Goal: Task Accomplishment & Management: Manage account settings

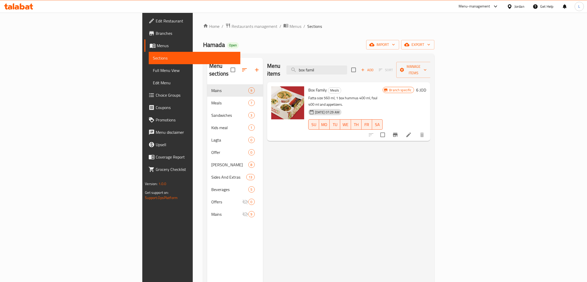
drag, startPoint x: 0, startPoint y: 0, endPoint x: 19, endPoint y: 5, distance: 20.1
click at [19, 5] on icon at bounding box center [18, 6] width 29 height 6
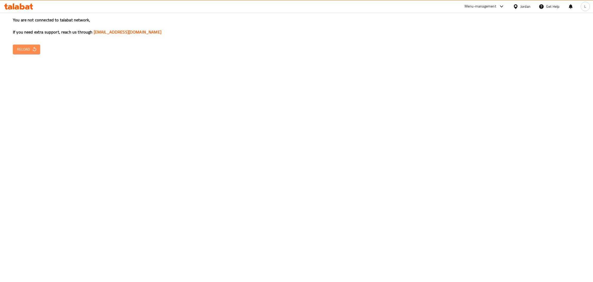
click at [17, 47] on span "Reload" at bounding box center [26, 49] width 19 height 6
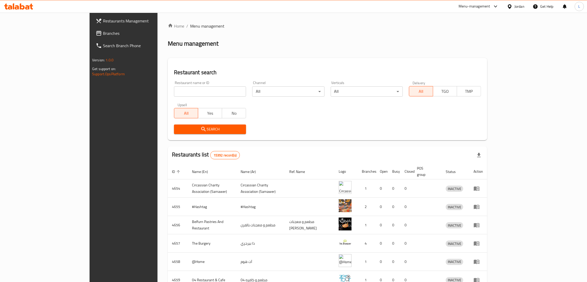
click at [189, 90] on input "search" at bounding box center [210, 91] width 72 height 10
type input "Cinnabon"
click at [178, 129] on span "Search" at bounding box center [210, 129] width 64 height 6
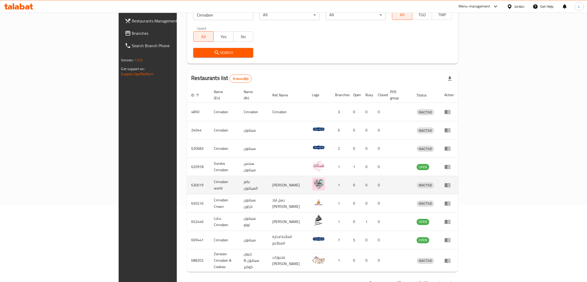
scroll to position [77, 0]
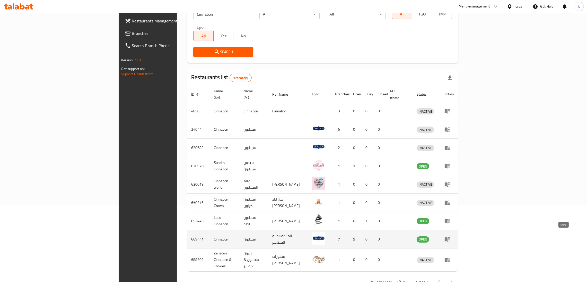
click at [451, 237] on icon "enhanced table" at bounding box center [448, 239] width 6 height 4
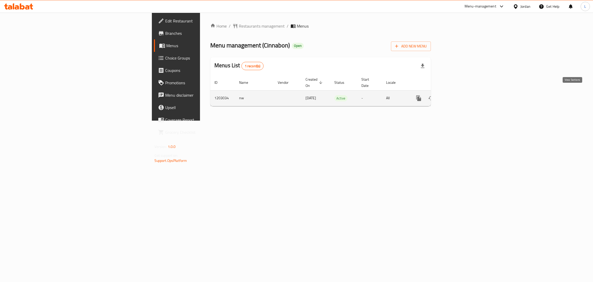
click at [459, 95] on icon "enhanced table" at bounding box center [456, 98] width 6 height 6
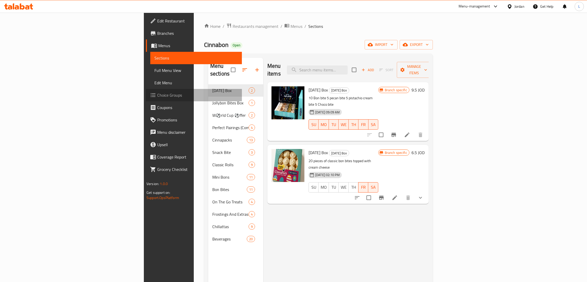
click at [157, 94] on span "Choice Groups" at bounding box center [197, 95] width 81 height 6
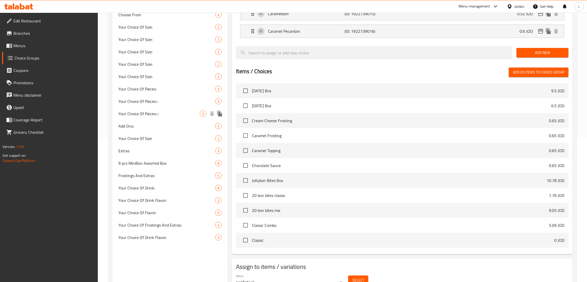
scroll to position [154, 0]
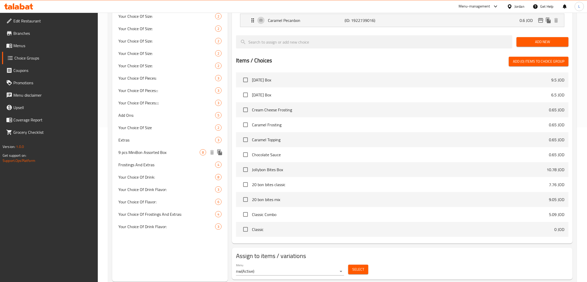
click at [177, 153] on span "9 pcs MiniBon Assorted Box" at bounding box center [158, 152] width 81 height 6
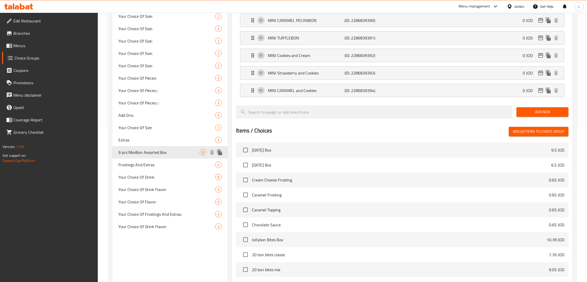
type input "9 pcs MiniBon Assorted Box"
type input "صندوق ميني بون المتنوع 9 قطع"
type input "9"
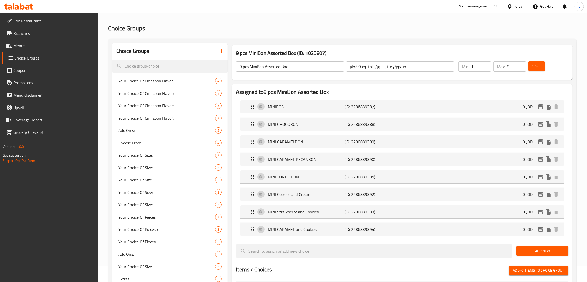
scroll to position [0, 0]
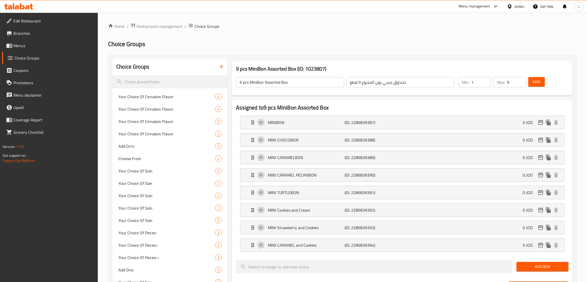
click at [512, 83] on input "9" at bounding box center [516, 82] width 19 height 10
type input "1"
drag, startPoint x: 248, startPoint y: 82, endPoint x: 237, endPoint y: 83, distance: 11.1
click at [237, 83] on input "9 pcs MiniBon Assorted Box" at bounding box center [290, 82] width 108 height 10
click at [294, 82] on input "First choice of MiniBon Assorted Box" at bounding box center [290, 82] width 108 height 10
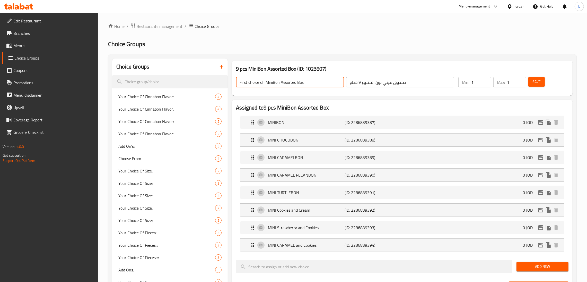
click at [294, 82] on input "First choice of MiniBon Assorted Box" at bounding box center [290, 82] width 108 height 10
type input "First choice of MiniBon Assorted Box"
click at [383, 85] on input "صندوق ميني بون المتنوع 9 قطع" at bounding box center [400, 82] width 108 height 10
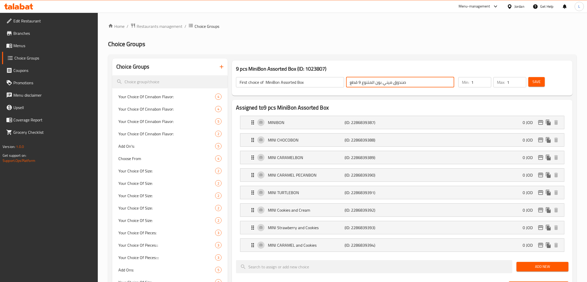
click at [383, 85] on input "صندوق ميني بون المتنوع 9 قطع" at bounding box center [400, 82] width 108 height 10
paste input "لاختيار الأول لصندوق ميني بون المتنو"
type input "الاختيار الأول لصندوق ميني بون المتنوع"
click at [540, 85] on span "Save" at bounding box center [537, 82] width 8 height 6
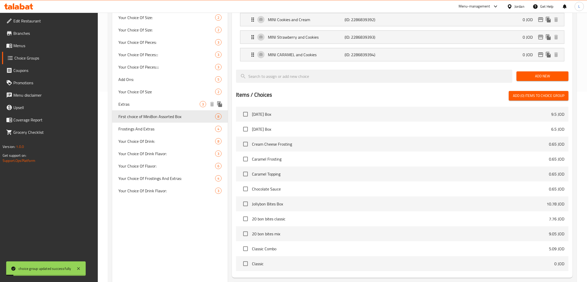
scroll to position [240, 0]
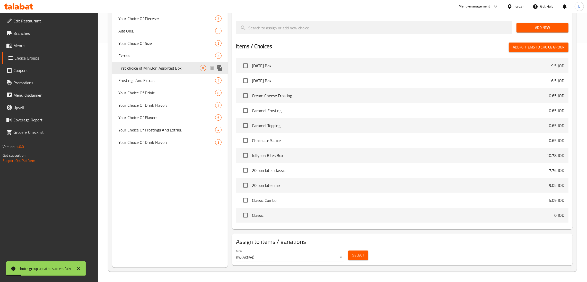
click at [219, 67] on icon "duplicate" at bounding box center [219, 68] width 5 height 6
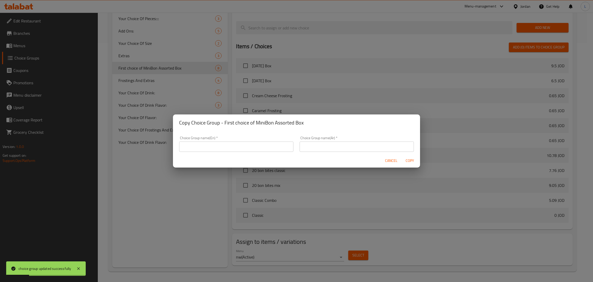
click at [273, 146] on input "text" at bounding box center [236, 146] width 114 height 10
type input "s"
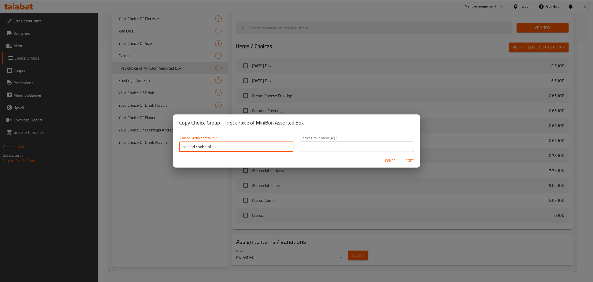
paste input "MiniBon Assorted Box"
click at [232, 148] on input "second choice of MiniBon Assorted Box" at bounding box center [236, 146] width 114 height 10
type input "second choice of MiniBon Assorted Box"
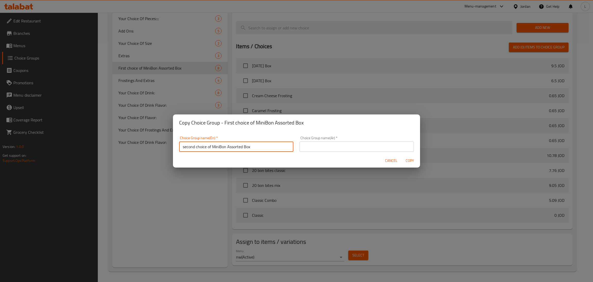
click at [321, 146] on input "text" at bounding box center [357, 146] width 114 height 10
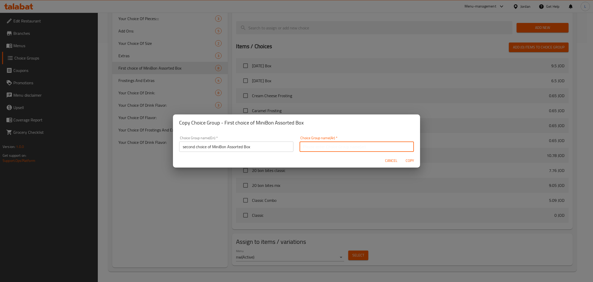
paste input "الاختيار الثاني من صندوق ميني بون المتنوع"
type input "الاختيار الثاني من صندوق ميني بون المتنوع"
click at [411, 159] on span "Copy" at bounding box center [410, 160] width 12 height 6
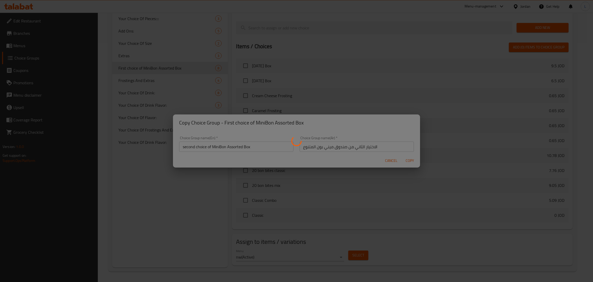
type input "second choice of MiniBon Assorted Box"
type input "الاختيار الثاني من صندوق ميني بون المتنوع"
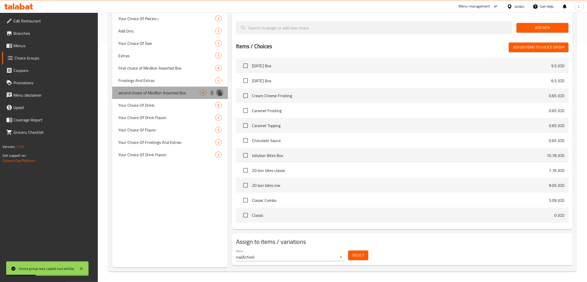
click at [219, 92] on icon "duplicate" at bounding box center [219, 93] width 5 height 6
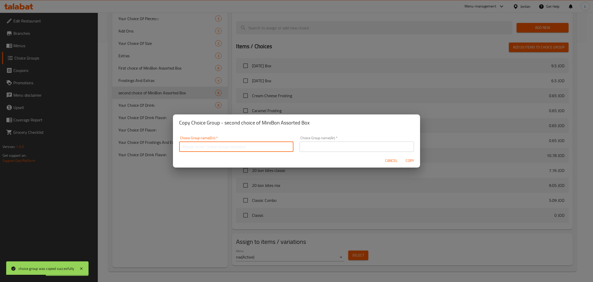
click at [222, 146] on input "text" at bounding box center [236, 146] width 114 height 10
paste input "choice of MiniBon Assorted Box"
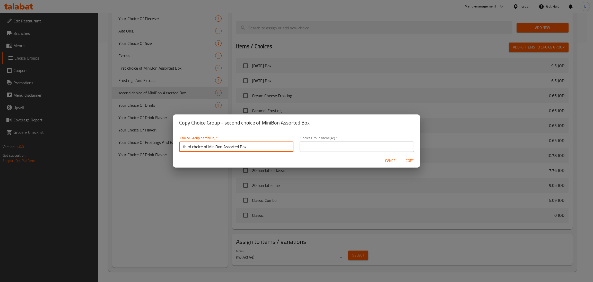
type input "third choice of MiniBon Assorted Box"
click at [254, 141] on div "Choice Group name(En)   * third choice of MiniBon Assorted Box Choice Group nam…" at bounding box center [236, 144] width 114 height 16
copy div "Choice Group name(En) *"
click at [332, 150] on input "text" at bounding box center [357, 146] width 114 height 10
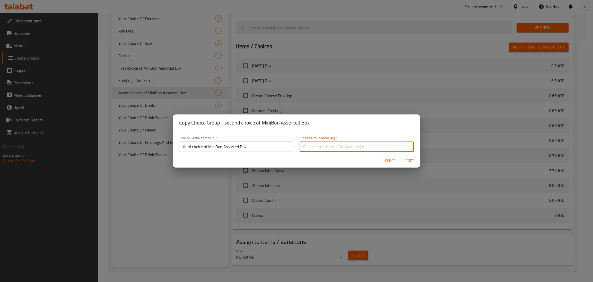
paste input "الاختيار الثالث من صندوق ميني بون المتنوع"
type input "الاختيار الثالث من صندوق ميني بون المتنوع"
click at [407, 161] on span "Copy" at bounding box center [410, 160] width 12 height 6
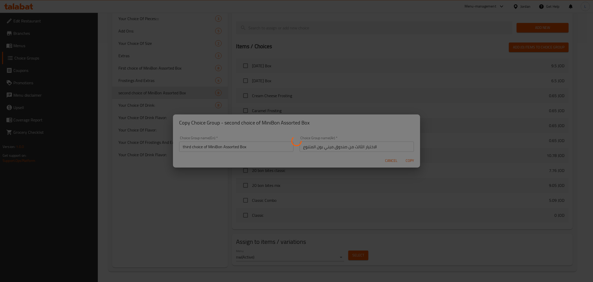
type input "third choice of MiniBon Assorted Box"
type input "الاختيار الثالث من صندوق ميني بون المتنوع"
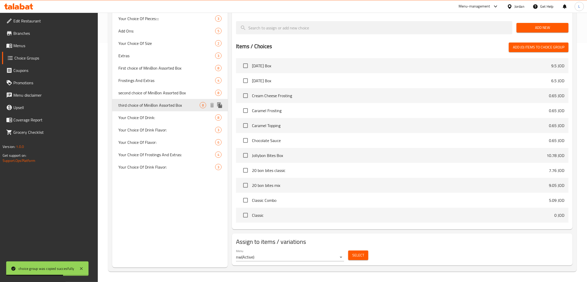
click at [218, 104] on icon "duplicate" at bounding box center [220, 105] width 6 height 6
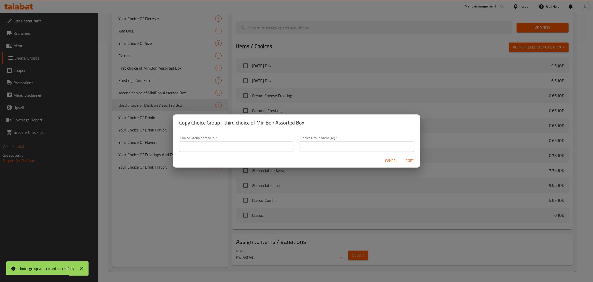
click at [194, 146] on input "text" at bounding box center [236, 146] width 114 height 10
paste input "The fourth selection from the Mini Bon Variety Box"
type input "The fourth selection from the Mini Bon Variety Box"
click at [308, 143] on input "text" at bounding box center [357, 146] width 114 height 10
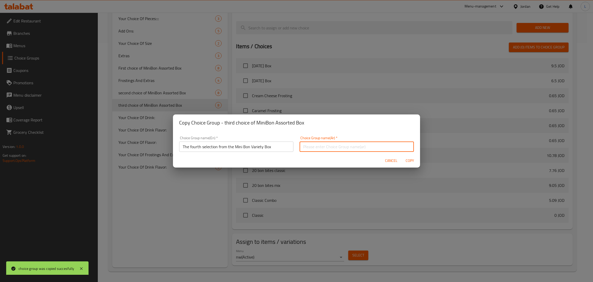
paste input "الاختيار الرابع من صندوق ميني بون المتنوع"
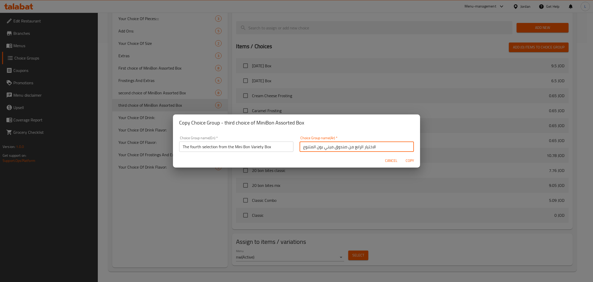
type input "الاختيار الرابع من صندوق ميني بون المتنوع"
click at [406, 158] on span "Copy" at bounding box center [410, 160] width 12 height 6
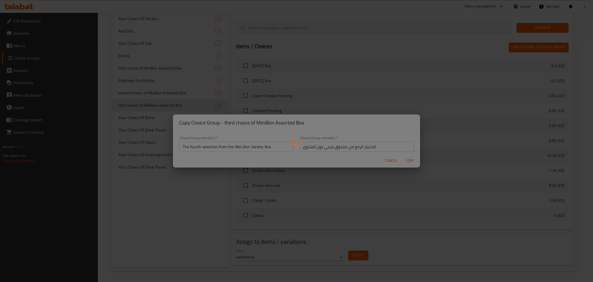
type input "The fourth selection from the Mini Bon Variety Box"
type input "الاختيار الرابع من صندوق ميني بون المتنوع"
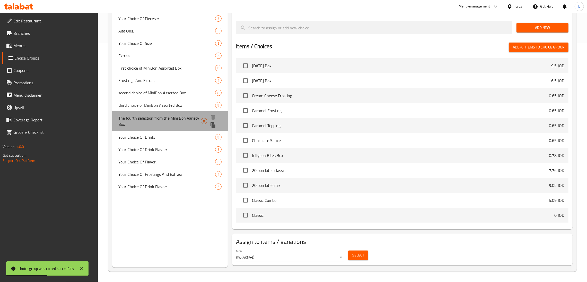
click at [210, 127] on div at bounding box center [216, 120] width 14 height 15
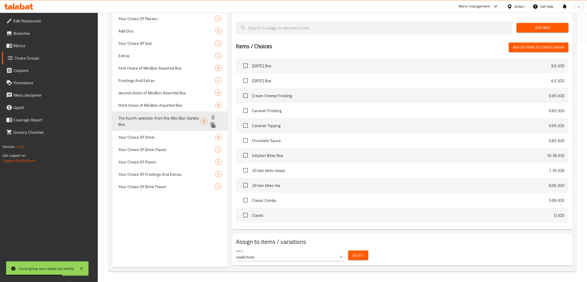
click at [215, 122] on icon "duplicate" at bounding box center [213, 125] width 6 height 6
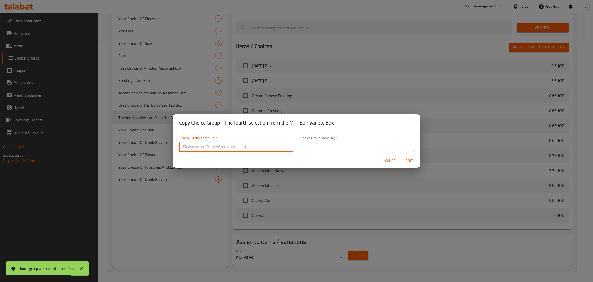
click at [203, 141] on input "text" at bounding box center [236, 146] width 114 height 10
paste input "The fifth selection from the Mini Bon Variety Box"
type input "The fifth selection from the Mini Bon Variety Box"
click at [322, 153] on div "Choice Group name(Ar)   * Choice Group name(Ar) *" at bounding box center [357, 144] width 120 height 22
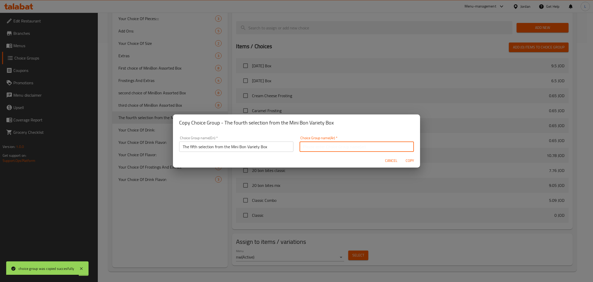
drag, startPoint x: 327, startPoint y: 147, endPoint x: 328, endPoint y: 141, distance: 6.5
click at [327, 147] on input "text" at bounding box center [357, 146] width 114 height 10
paste input "الاختيار الخامس من صندوق ميني بون المتنوع"
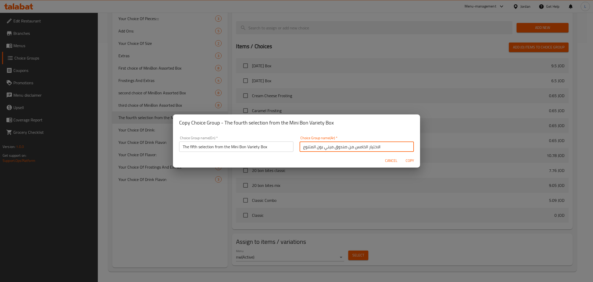
type input "الاختيار الخامس من صندوق ميني بون المتنوع"
click at [407, 157] on span "Copy" at bounding box center [410, 160] width 12 height 6
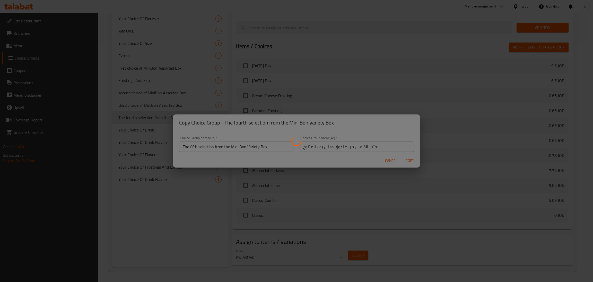
type input "The fifth selection from the Mini Bon Variety Box"
type input "الاختيار الخامس من صندوق ميني بون المتنوع"
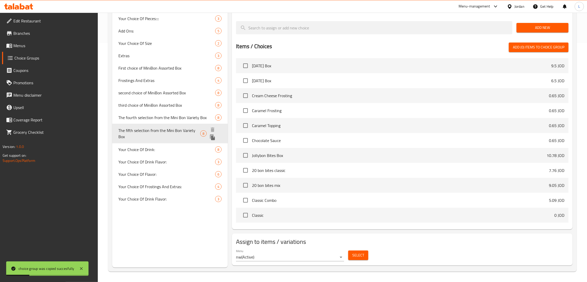
click at [215, 136] on icon "duplicate" at bounding box center [213, 137] width 6 height 6
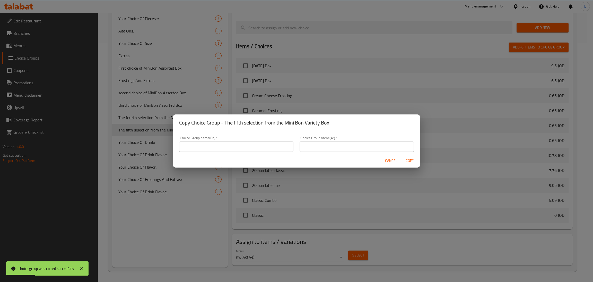
click at [205, 147] on input "text" at bounding box center [236, 146] width 114 height 10
paste input "6th pick from the Mini Bon Variety Box"
type input "6th pick from the Mini Bon Variety Box"
drag, startPoint x: 378, startPoint y: 151, endPoint x: 374, endPoint y: 145, distance: 7.2
click at [378, 151] on input "text" at bounding box center [357, 146] width 114 height 10
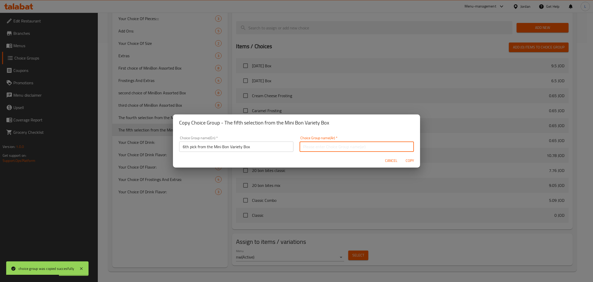
paste input "الاختيار السادس من صندوق ميني بون المتنوع"
type input "الاختيار السادس من صندوق ميني بون المتنوع"
click at [415, 163] on span "Copy" at bounding box center [410, 160] width 12 height 6
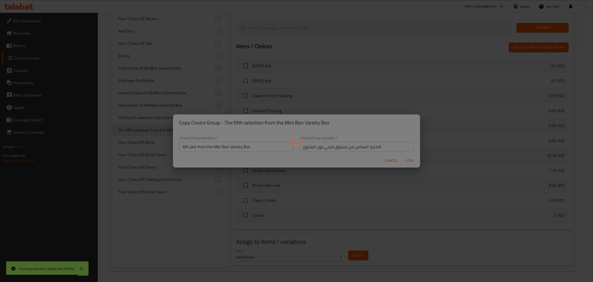
type input "6th pick from the Mini Bon Variety Box"
type input "الاختيار السادس من صندوق ميني بون المتنوع"
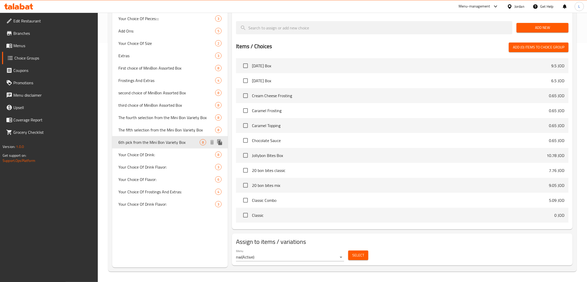
click at [220, 142] on icon "duplicate" at bounding box center [219, 142] width 5 height 6
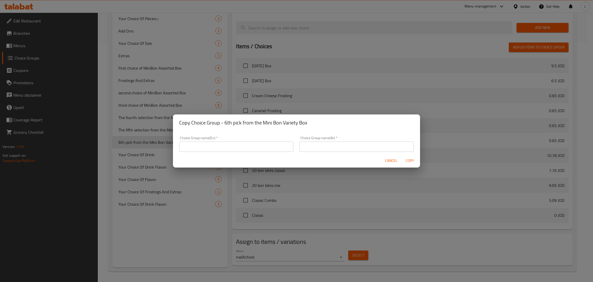
click at [262, 145] on input "text" at bounding box center [236, 146] width 114 height 10
paste input "The seventh selection from the Mini Bon Variety Box"
type input "The seventh selection from the Mini Bon Variety Box"
click at [326, 145] on input "text" at bounding box center [357, 146] width 114 height 10
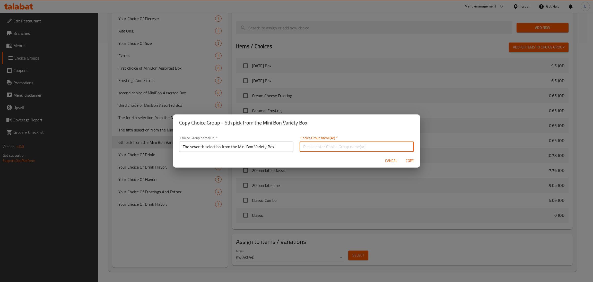
paste input "الاختيار السابع من صندوق ميني بون المتنوع"
type input "الاختيار السابع من صندوق ميني بون المتنوع"
click at [410, 162] on span "Copy" at bounding box center [410, 160] width 12 height 6
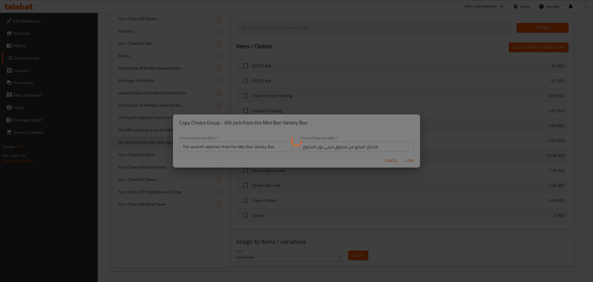
type input "The seventh selection from the Mini Bon Variety Box"
type input "الاختيار السابع من صندوق ميني بون المتنوع"
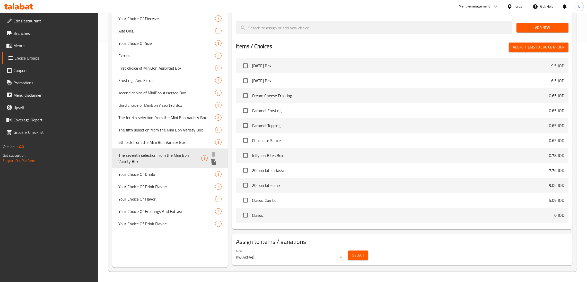
click at [213, 160] on icon "duplicate" at bounding box center [213, 162] width 5 height 6
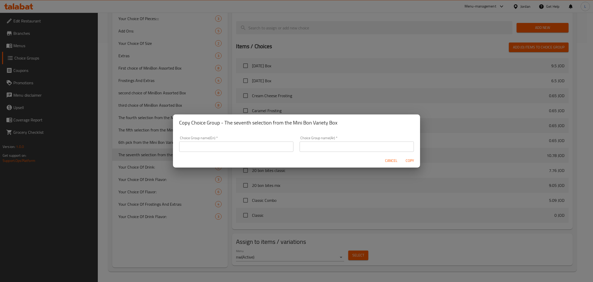
click at [194, 152] on div "Choice Group name(En)   * Choice Group name(En) *" at bounding box center [236, 144] width 120 height 22
click at [251, 152] on div "Choice Group name(En)   * Choice Group name(En) *" at bounding box center [236, 144] width 120 height 22
drag, startPoint x: 256, startPoint y: 145, endPoint x: 305, endPoint y: 147, distance: 49.5
click at [256, 145] on input "text" at bounding box center [236, 146] width 114 height 10
paste input "8th pick from the Mini Bon Variety Box"
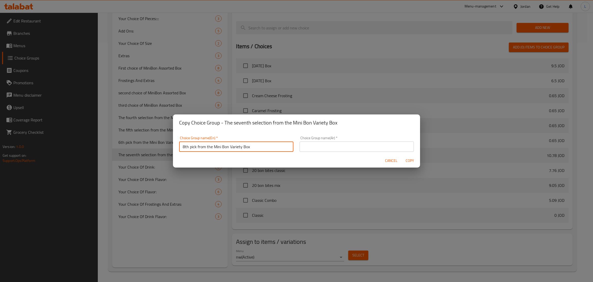
type input "8th pick from the Mini Bon Variety Box"
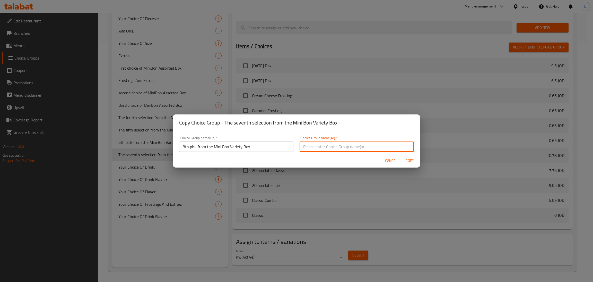
click at [318, 146] on input "text" at bounding box center [357, 146] width 114 height 10
paste input "الاختيار الثامن من صندوق ميني بون المتنوع"
type input "الاختيار الثامن من صندوق ميني بون المتنوع"
click at [404, 159] on span "Copy" at bounding box center [410, 160] width 12 height 6
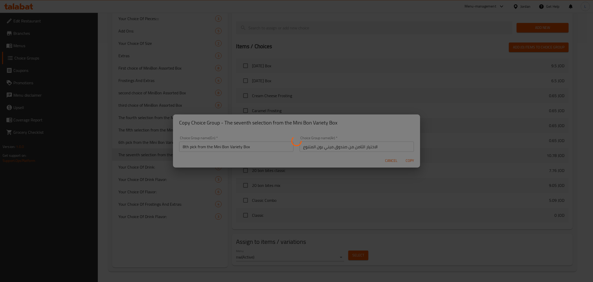
type input "8th pick from the Mini Bon Variety Box"
type input "الاختيار الثامن من صندوق ميني بون المتنوع"
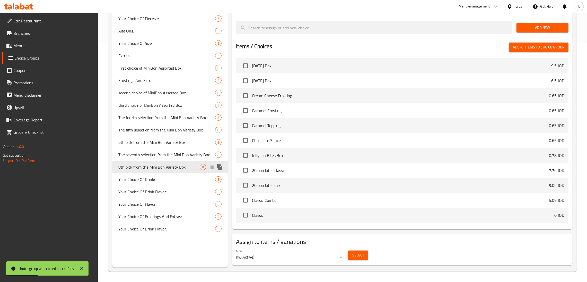
click at [221, 168] on icon "duplicate" at bounding box center [219, 167] width 5 height 6
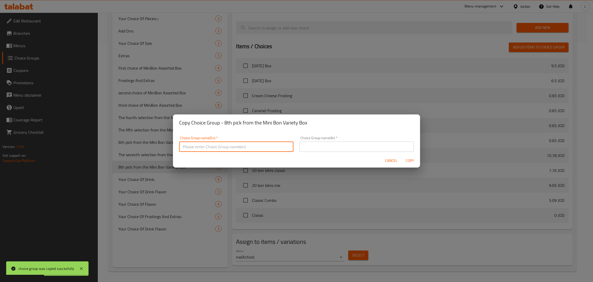
click at [222, 150] on input "text" at bounding box center [236, 146] width 114 height 10
paste input "9th pick from the Mini Bon Variety Box"
type input "9th pick from the Mini Bon Variety Box"
click at [342, 149] on input "text" at bounding box center [357, 146] width 114 height 10
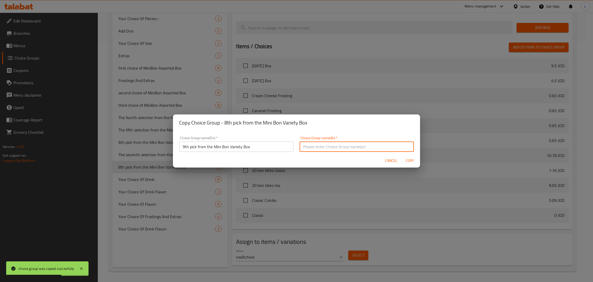
paste input "الاختيار التاسع من صندوق ميني بون المتنوع"
type input "الاختيار التاسع من صندوق ميني بون المتنوع"
click at [412, 160] on span "Copy" at bounding box center [410, 160] width 12 height 6
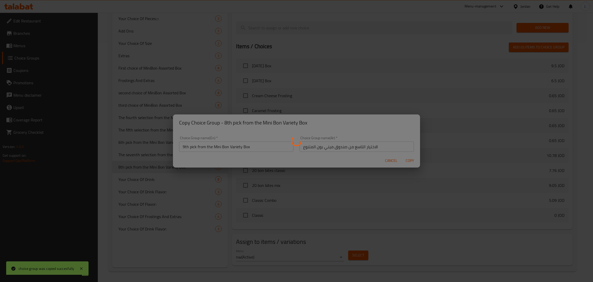
type input "9th pick from the Mini Bon Variety Box"
type input "الاختيار التاسع من صندوق ميني بون المتنوع"
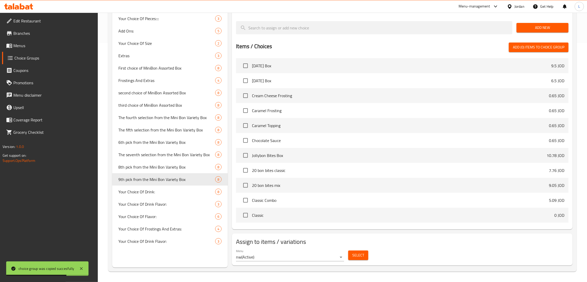
drag, startPoint x: 30, startPoint y: 45, endPoint x: 48, endPoint y: 51, distance: 19.3
click at [30, 45] on span "Menus" at bounding box center [53, 45] width 81 height 6
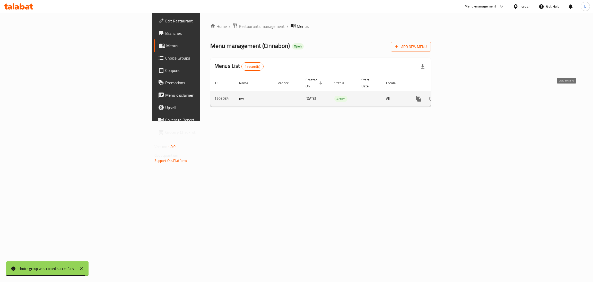
click at [462, 93] on link "enhanced table" at bounding box center [456, 98] width 12 height 12
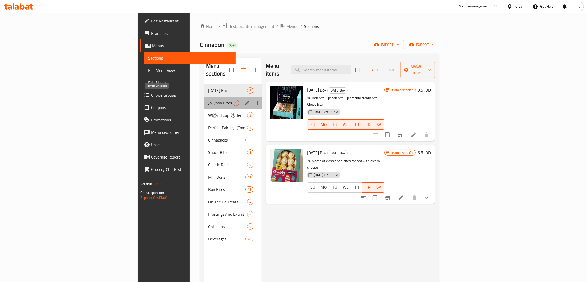
click at [208, 100] on span "Jollybon Bites Box" at bounding box center [220, 103] width 24 height 6
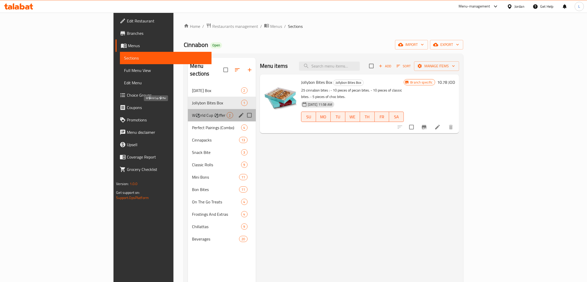
click at [192, 112] on span "W⚽rld Cup ⚽ffer" at bounding box center [209, 115] width 35 height 6
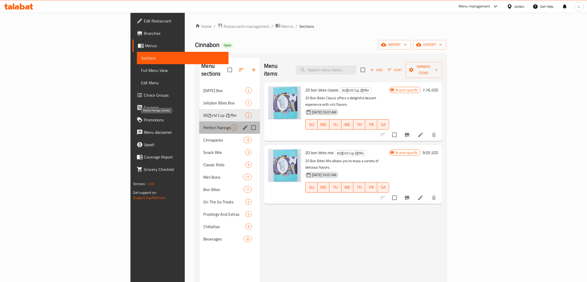
click at [203, 124] on span "Perfect Pairings (Combo)" at bounding box center [217, 127] width 28 height 6
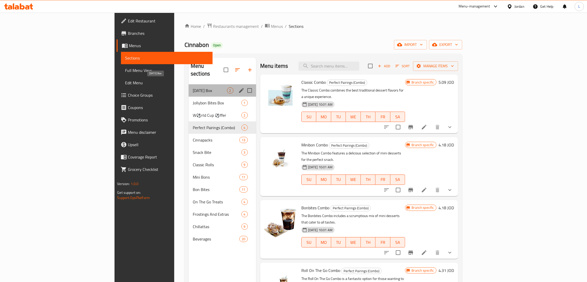
click at [193, 87] on span "[DATE] Box" at bounding box center [210, 90] width 34 height 6
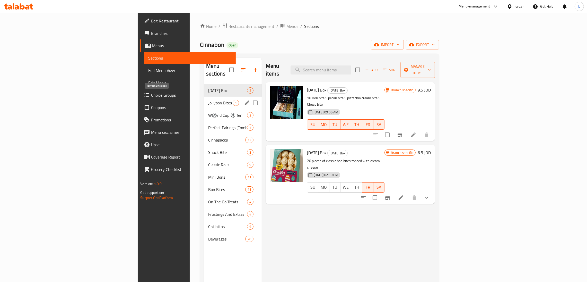
click at [208, 100] on span "Jollybon Bites Box" at bounding box center [220, 103] width 24 height 6
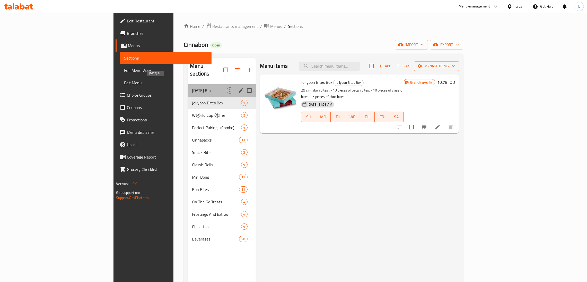
click at [192, 87] on span "[DATE] Box" at bounding box center [209, 90] width 35 height 6
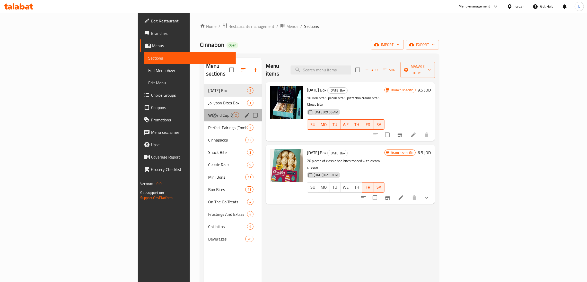
click at [204, 109] on div "W⚽rld Cup ⚽ffer 2" at bounding box center [233, 115] width 58 height 12
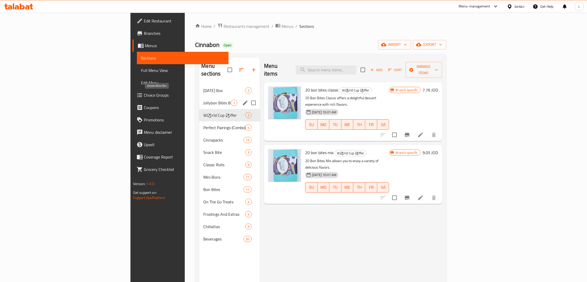
click at [203, 100] on span "Jollybon Bites Box" at bounding box center [217, 103] width 28 height 6
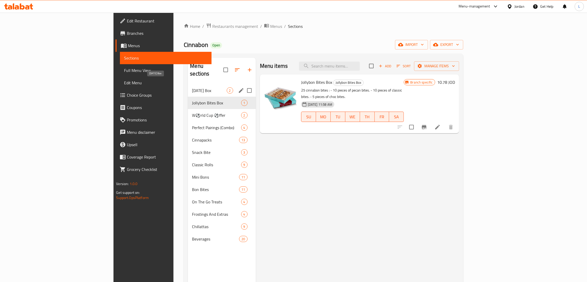
click at [192, 87] on span "[DATE] Box" at bounding box center [209, 90] width 35 height 6
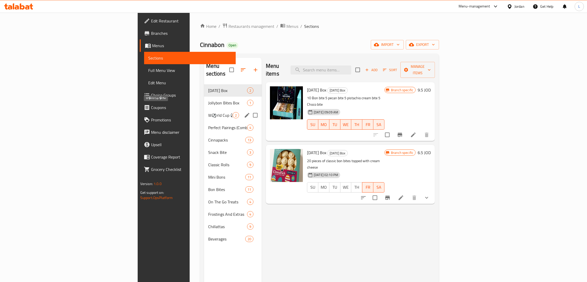
click at [208, 112] on span "W⚽rld Cup ⚽ffer" at bounding box center [220, 115] width 24 height 6
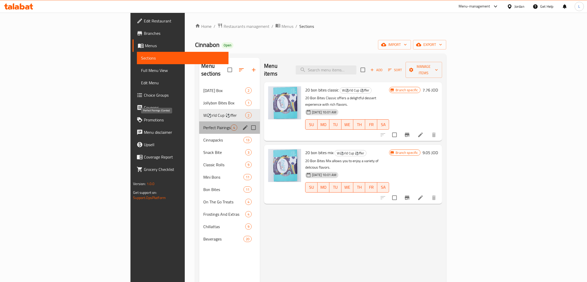
click at [203, 124] on span "Perfect Pairings (Combo)" at bounding box center [217, 127] width 28 height 6
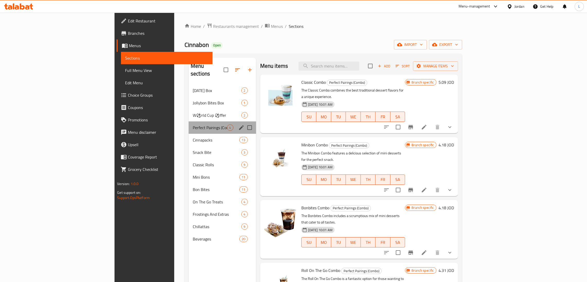
click at [189, 125] on div "Perfect Pairings (Combo) 4" at bounding box center [222, 127] width 67 height 12
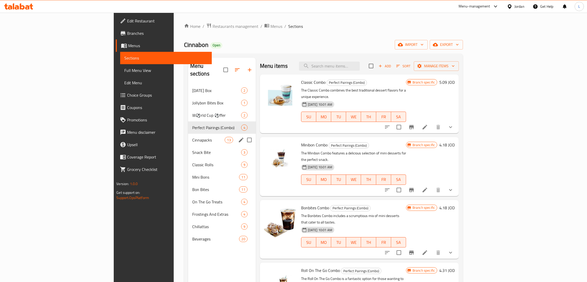
click at [188, 134] on div "Cinnapacks 13" at bounding box center [222, 140] width 68 height 12
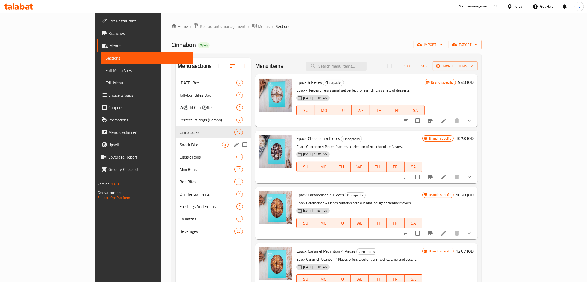
click at [180, 142] on span "Snack Bite" at bounding box center [201, 144] width 42 height 6
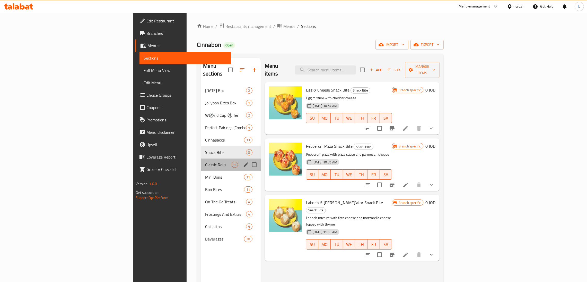
click at [201, 158] on div "Classic Rolls 9" at bounding box center [231, 164] width 60 height 12
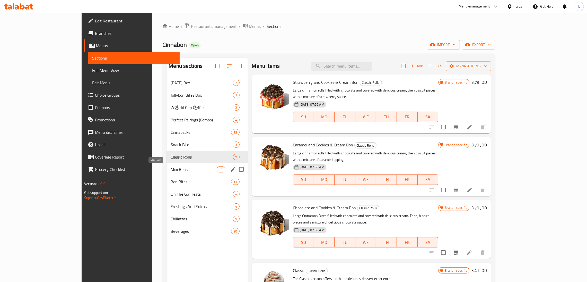
click at [171, 171] on span "Mini Bons" at bounding box center [194, 169] width 46 height 6
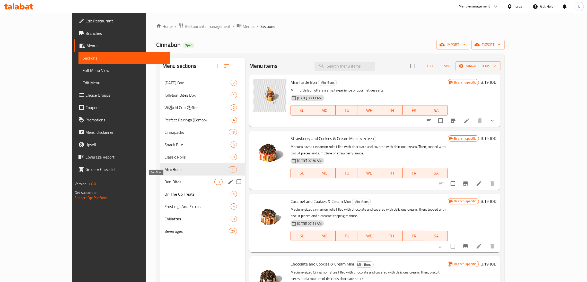
click at [165, 179] on span "Bon Bites" at bounding box center [190, 181] width 50 height 6
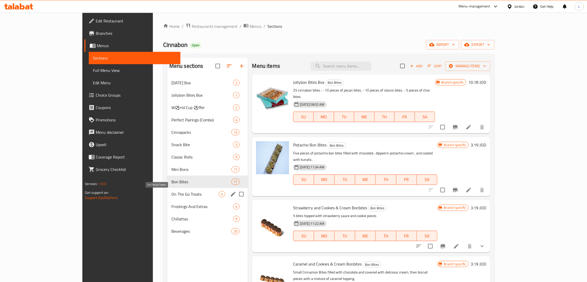
click at [171, 192] on span "On The Go Treats" at bounding box center [195, 194] width 48 height 6
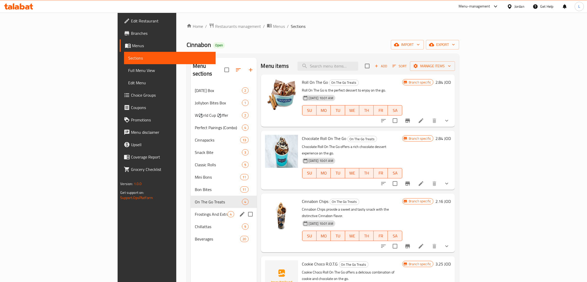
click at [191, 208] on div "Frostings And Extras 4" at bounding box center [224, 214] width 66 height 12
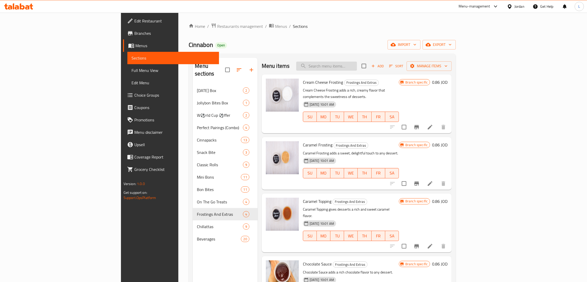
click at [357, 67] on input "search" at bounding box center [326, 66] width 61 height 9
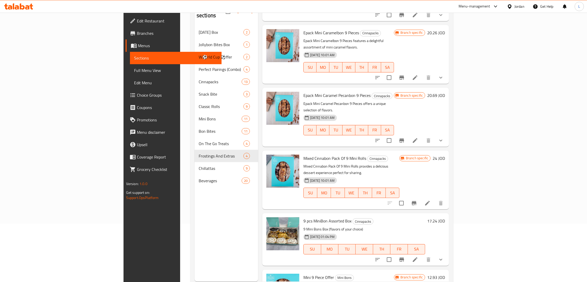
scroll to position [73, 0]
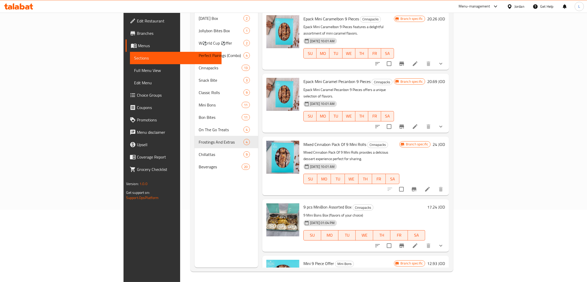
type input "9"
click at [418, 242] on icon at bounding box center [415, 245] width 6 height 6
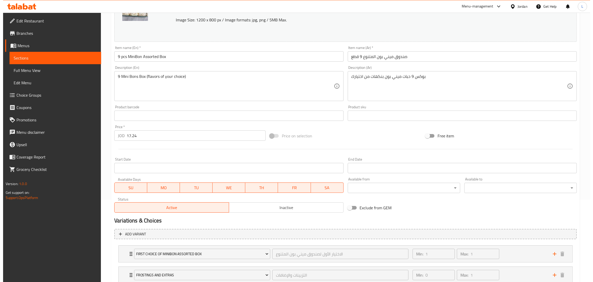
scroll to position [119, 0]
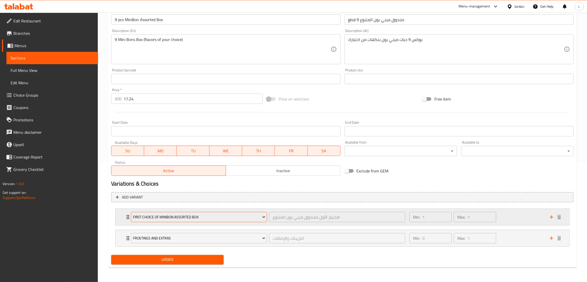
click at [150, 217] on span "First choice of MiniBon Assorted Box" at bounding box center [199, 217] width 132 height 6
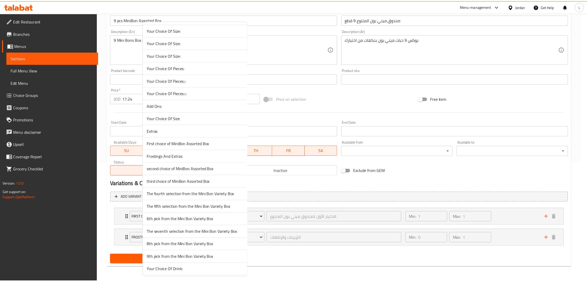
scroll to position [116, 0]
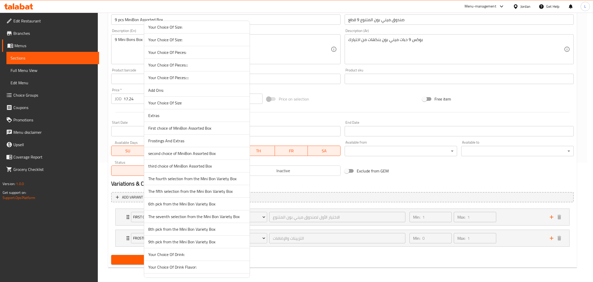
click at [206, 127] on span "First choice of MiniBon Assorted Box" at bounding box center [196, 128] width 97 height 6
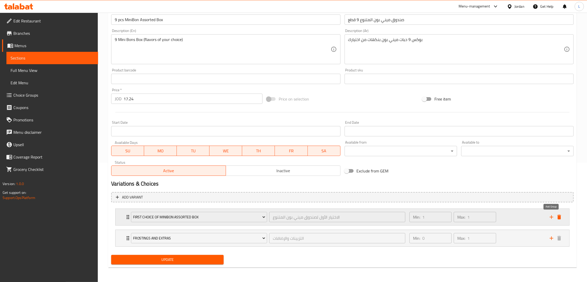
click at [551, 215] on icon "add" at bounding box center [552, 217] width 6 height 6
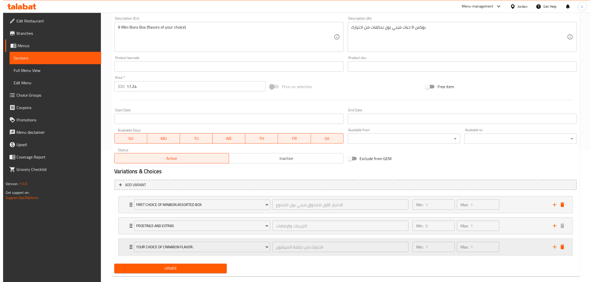
scroll to position [141, 0]
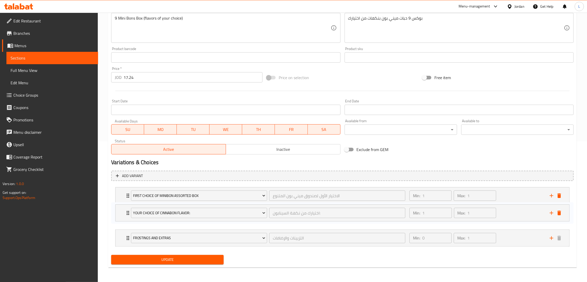
drag, startPoint x: 123, startPoint y: 237, endPoint x: 123, endPoint y: 209, distance: 28.1
click at [123, 209] on div "First choice of MiniBon Assorted Box الاختيار الأول لصندوق ميني بون المتنوع ​ M…" at bounding box center [342, 217] width 463 height 64
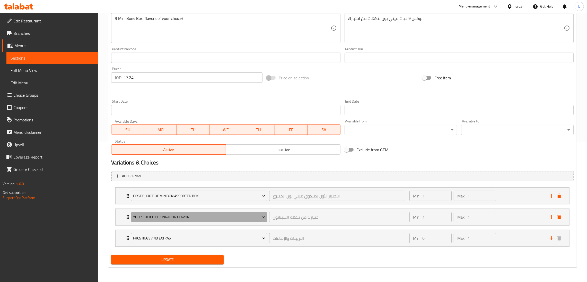
click at [160, 214] on span "Your Choice Of Cinnabon Flavor:" at bounding box center [199, 217] width 132 height 6
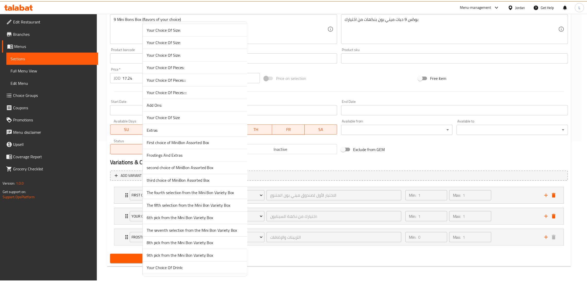
scroll to position [116, 0]
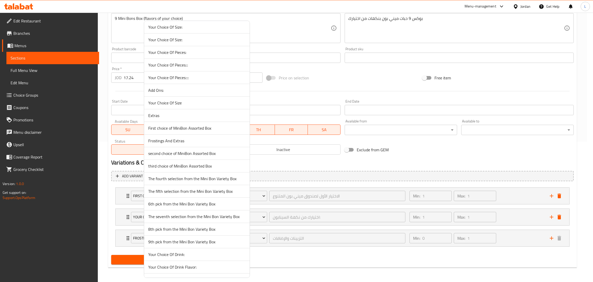
click at [204, 154] on span "second choice of MiniBon Assorted Box" at bounding box center [196, 153] width 97 height 6
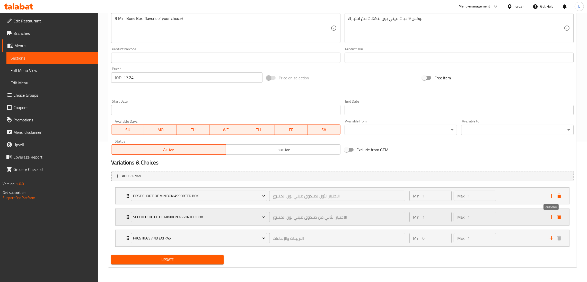
click at [551, 215] on icon "add" at bounding box center [552, 217] width 6 height 6
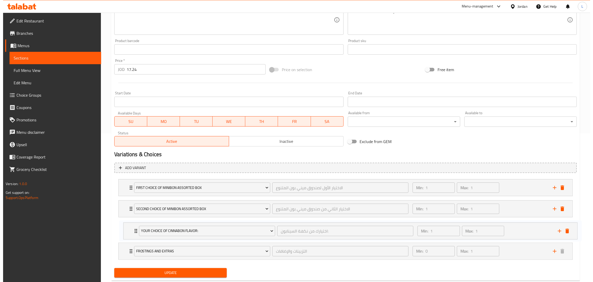
scroll to position [150, 0]
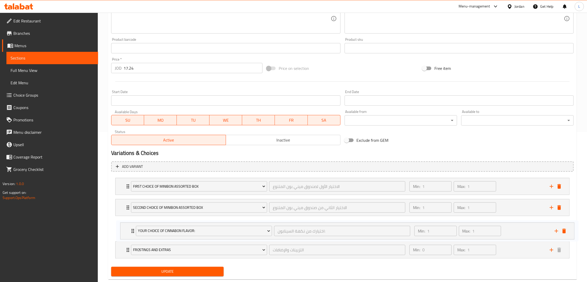
drag, startPoint x: 128, startPoint y: 259, endPoint x: 133, endPoint y: 228, distance: 31.3
click at [133, 228] on div "First choice of MiniBon Assorted Box الاختيار الأول لصندوق ميني بون المتنوع ​ M…" at bounding box center [342, 218] width 463 height 85
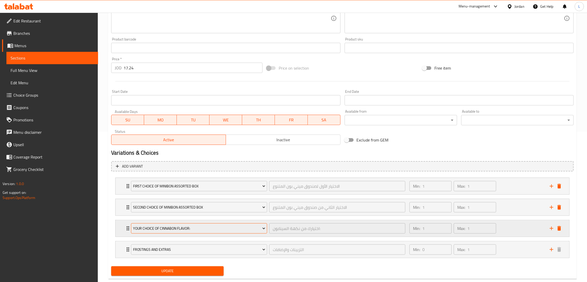
click at [148, 229] on span "Your Choice Of Cinnabon Flavor:" at bounding box center [199, 228] width 132 height 6
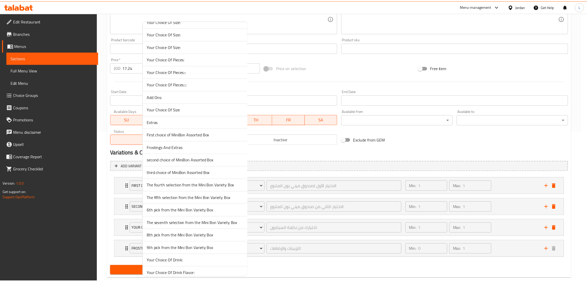
scroll to position [152, 0]
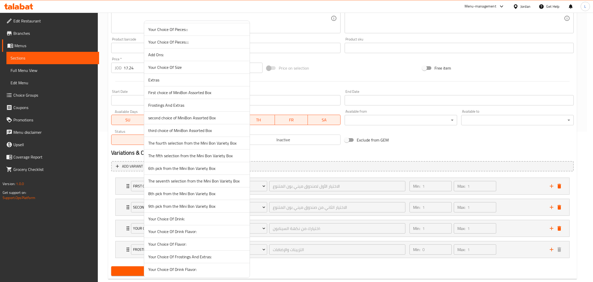
click at [200, 129] on span "third choice of MiniBon Assorted Box" at bounding box center [196, 130] width 97 height 6
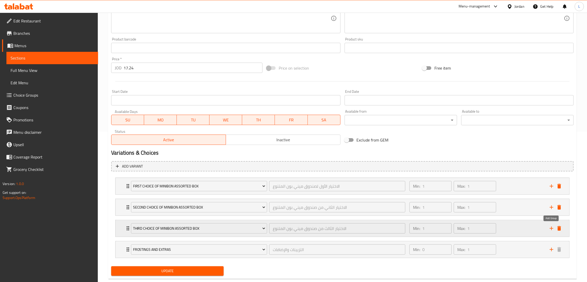
drag, startPoint x: 554, startPoint y: 227, endPoint x: 354, endPoint y: 237, distance: 200.3
click at [553, 227] on icon "add" at bounding box center [552, 228] width 6 height 6
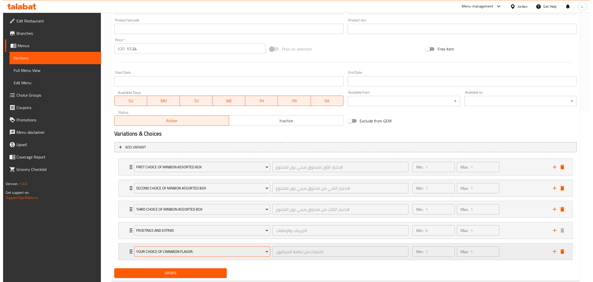
scroll to position [183, 0]
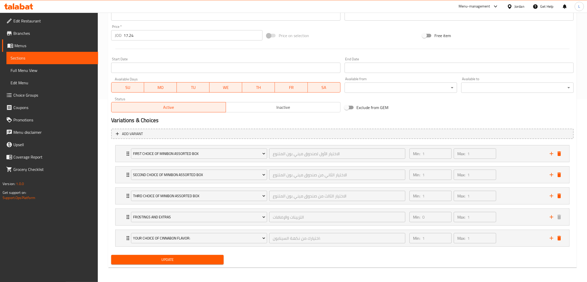
click at [123, 230] on div "First choice of MiniBon Assorted Box الاختيار الأول لصندوق ميني بون المتنوع ​ M…" at bounding box center [342, 196] width 463 height 106
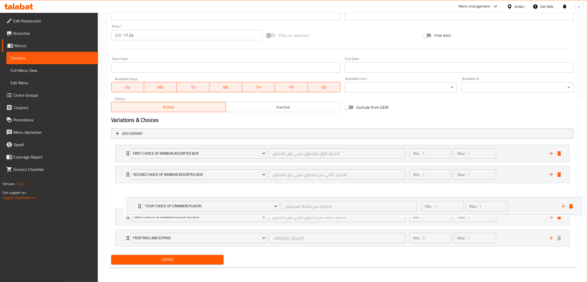
drag, startPoint x: 123, startPoint y: 239, endPoint x: 136, endPoint y: 206, distance: 35.7
click at [136, 206] on div "First choice of MiniBon Assorted Box الاختيار الأول لصندوق ميني بون المتنوع ​ M…" at bounding box center [342, 196] width 463 height 106
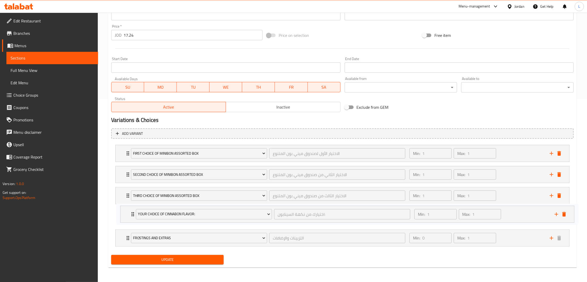
drag, startPoint x: 119, startPoint y: 195, endPoint x: 126, endPoint y: 215, distance: 21.7
click at [126, 215] on div "First choice of MiniBon Assorted Box الاختيار الأول لصندوق ميني بون المتنوع ​ M…" at bounding box center [342, 196] width 463 height 106
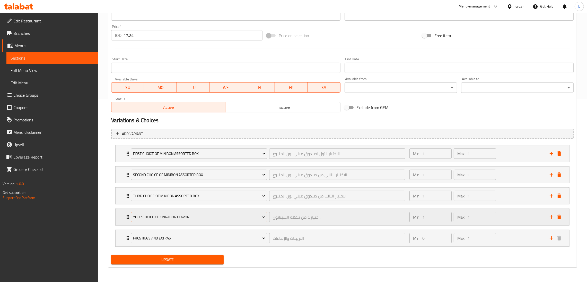
click at [187, 218] on span "Your Choice Of Cinnabon Flavor:" at bounding box center [199, 217] width 132 height 6
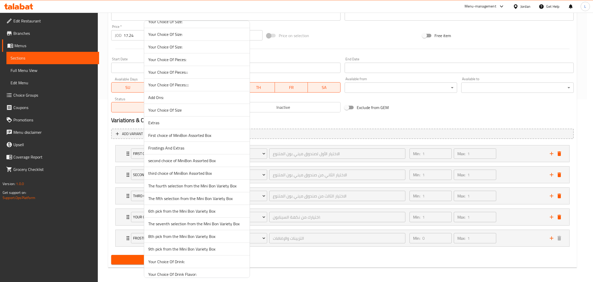
scroll to position [152, 0]
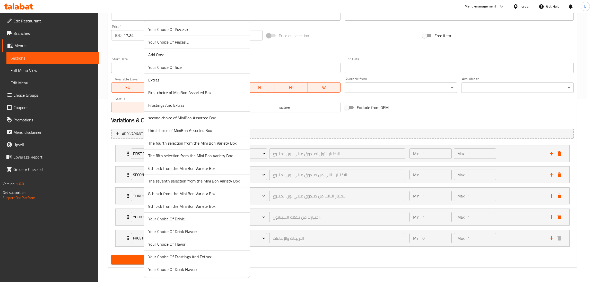
click at [187, 141] on span "The fourth selection from the Mini Bon Variety Box" at bounding box center [196, 143] width 97 height 6
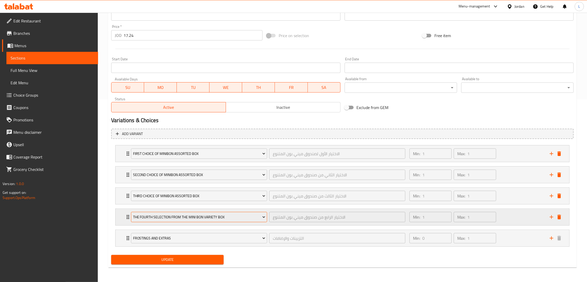
click at [235, 215] on span "The fourth selection from the Mini Bon Variety Box" at bounding box center [199, 217] width 132 height 6
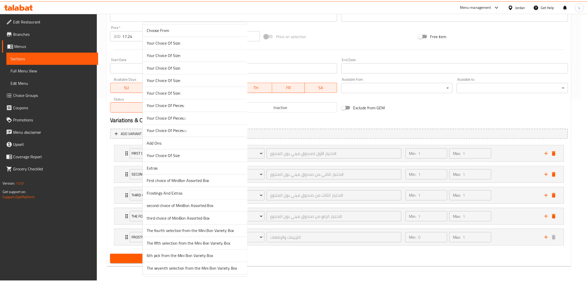
scroll to position [77, 0]
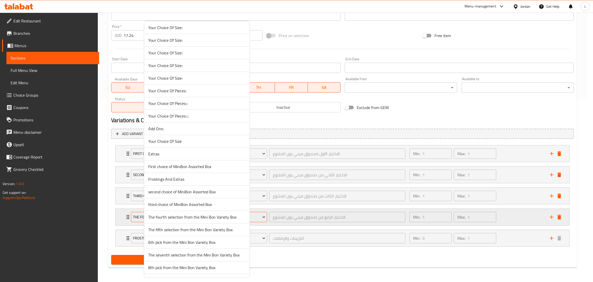
drag, startPoint x: 232, startPoint y: 219, endPoint x: 245, endPoint y: 220, distance: 12.4
click at [232, 219] on span "The fourth selection from the Mini Bon Variety Box" at bounding box center [196, 217] width 97 height 6
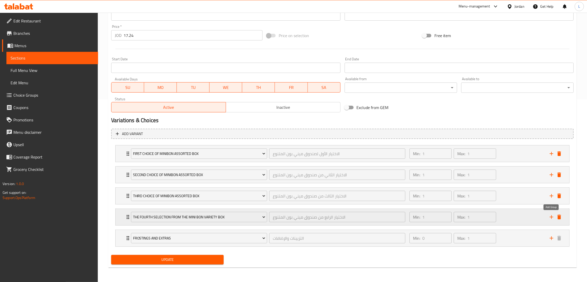
click at [553, 217] on icon "add" at bounding box center [552, 217] width 4 height 4
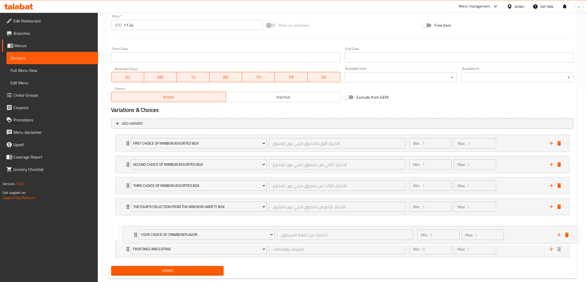
drag, startPoint x: 125, startPoint y: 256, endPoint x: 133, endPoint y: 227, distance: 29.7
click at [132, 229] on div "First choice of MiniBon Assorted Box الاختيار الأول لصندوق ميني بون المتنوع ​ M…" at bounding box center [342, 196] width 463 height 127
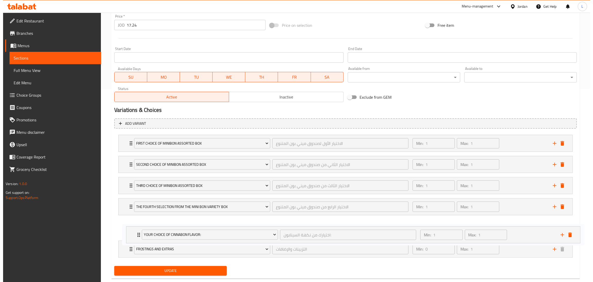
scroll to position [194, 0]
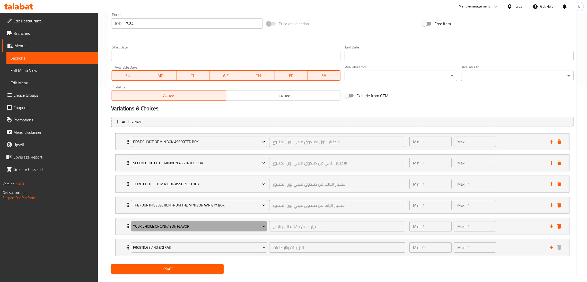
click at [173, 221] on button "Your Choice Of Cinnabon Flavor:" at bounding box center [199, 226] width 136 height 10
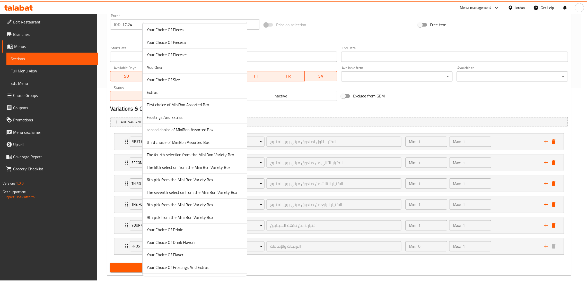
scroll to position [152, 0]
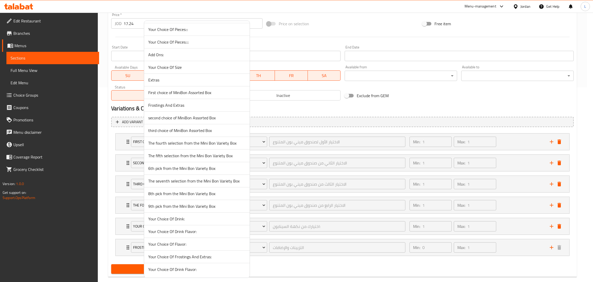
click at [167, 169] on span "6th pick from the Mini Bon Variety Box" at bounding box center [196, 168] width 97 height 6
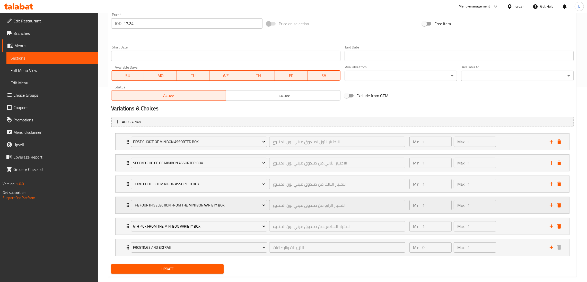
click at [122, 199] on div "The fourth selection from the Mini Bon Variety Box الاختيار الرابع من صندوق مين…" at bounding box center [343, 205] width 454 height 16
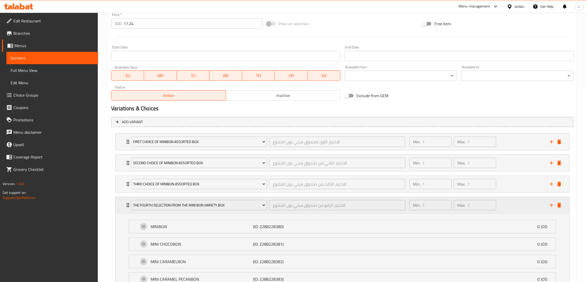
click at [121, 203] on div "The fourth selection from the Mini Bon Variety Box الاختيار الرابع من صندوق مين…" at bounding box center [343, 205] width 454 height 16
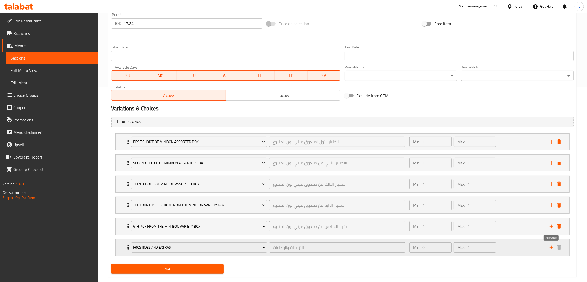
click at [549, 246] on icon "add" at bounding box center [552, 247] width 6 height 6
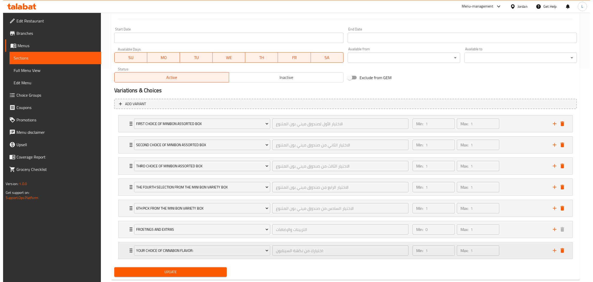
scroll to position [225, 0]
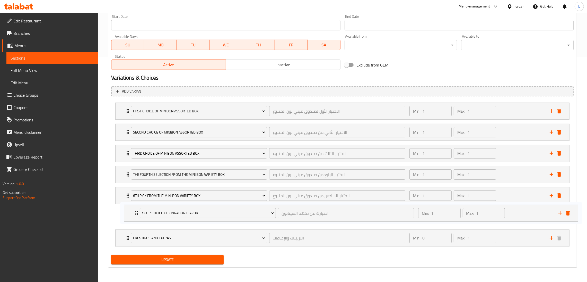
drag, startPoint x: 122, startPoint y: 235, endPoint x: 132, endPoint y: 209, distance: 27.7
click at [132, 209] on div "First choice of MiniBon Assorted Box الاختيار الأول لصندوق ميني بون المتنوع ​ M…" at bounding box center [342, 174] width 463 height 148
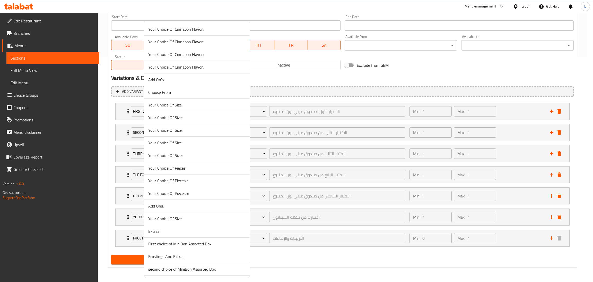
click at [158, 217] on span "Your Choice Of Size" at bounding box center [196, 218] width 97 height 6
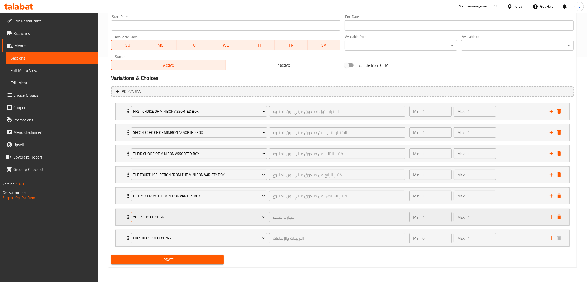
click at [165, 214] on span "Your Choice Of Size" at bounding box center [199, 217] width 132 height 6
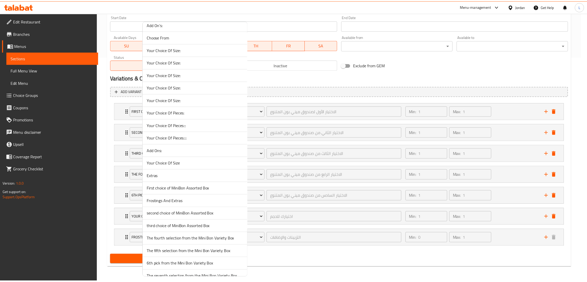
scroll to position [152, 0]
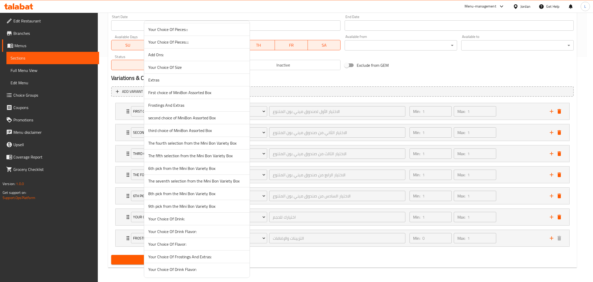
click at [193, 179] on span "The seventh selection from the Mini Bon Variety Box" at bounding box center [196, 181] width 97 height 6
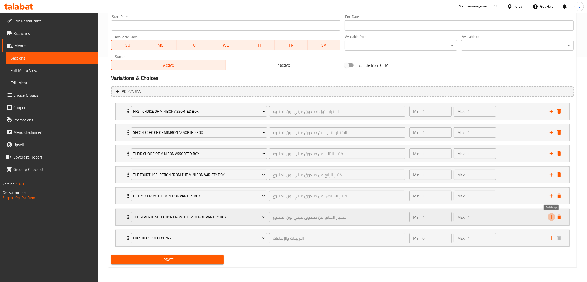
click at [551, 218] on icon "add" at bounding box center [552, 217] width 6 height 6
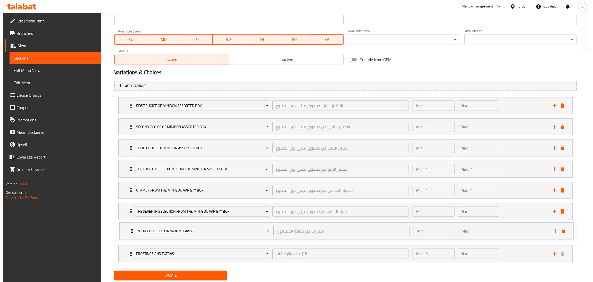
scroll to position [233, 0]
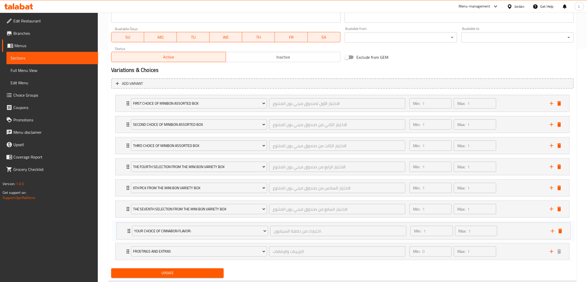
drag, startPoint x: 123, startPoint y: 257, endPoint x: 124, endPoint y: 227, distance: 30.4
click at [124, 227] on div "First choice of MiniBon Assorted Box الاختيار الأول لصندوق ميني بون المتنوع ​ M…" at bounding box center [342, 177] width 463 height 169
click at [147, 230] on div "First choice of MiniBon Assorted Box الاختيار الأول لصندوق ميني بون المتنوع ​ M…" at bounding box center [342, 176] width 463 height 169
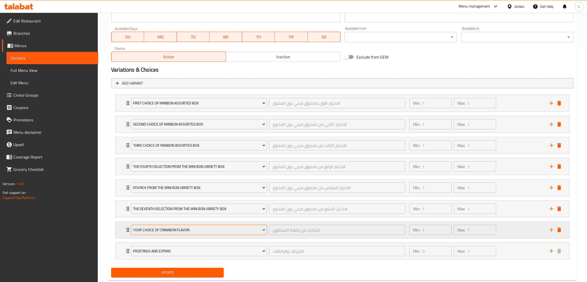
click at [151, 230] on span "Your Choice Of Cinnabon Flavor:" at bounding box center [199, 230] width 132 height 6
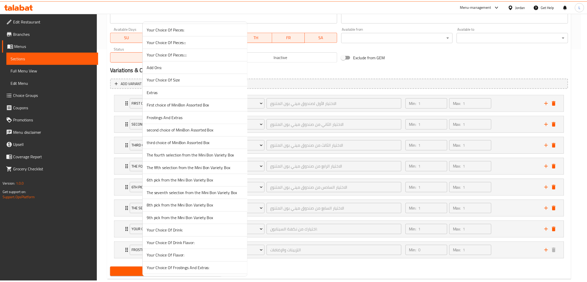
scroll to position [152, 0]
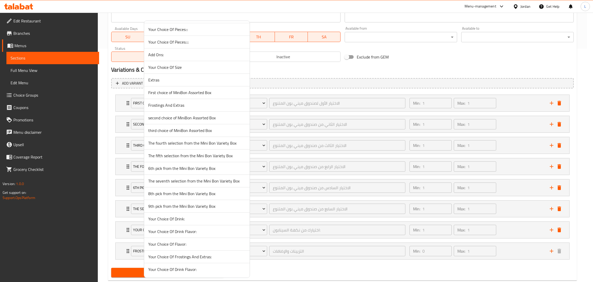
click at [179, 193] on span "8th pick from the Mini Bon Variety Box" at bounding box center [196, 193] width 97 height 6
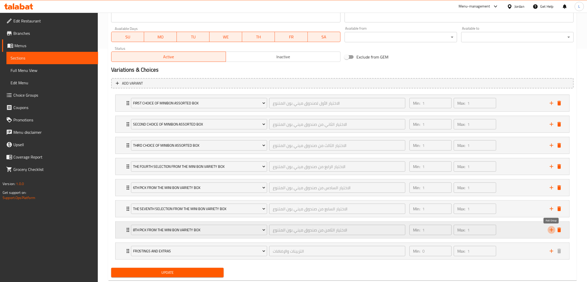
click at [550, 231] on icon "add" at bounding box center [552, 230] width 6 height 6
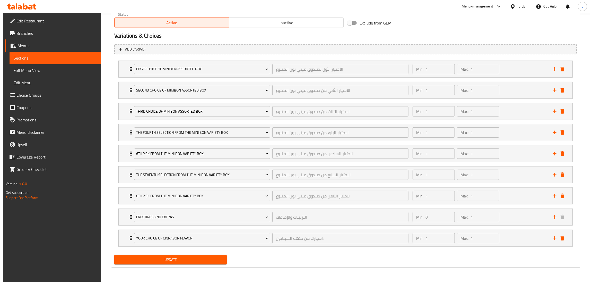
scroll to position [268, 0]
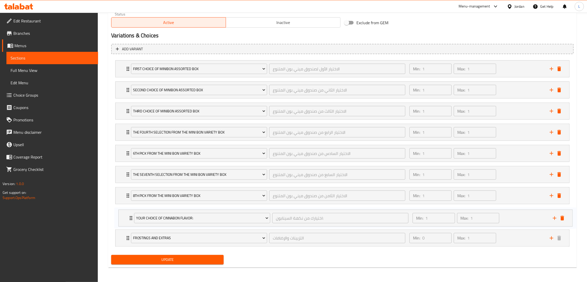
drag, startPoint x: 124, startPoint y: 234, endPoint x: 127, endPoint y: 212, distance: 21.8
click at [127, 212] on div "First choice of MiniBon Assorted Box الاختيار الأول لصندوق ميني بون المتنوع ​ M…" at bounding box center [342, 153] width 463 height 190
click at [146, 220] on div "First choice of MiniBon Assorted Box الاختيار الأول لصندوق ميني بون المتنوع ​ M…" at bounding box center [342, 153] width 463 height 190
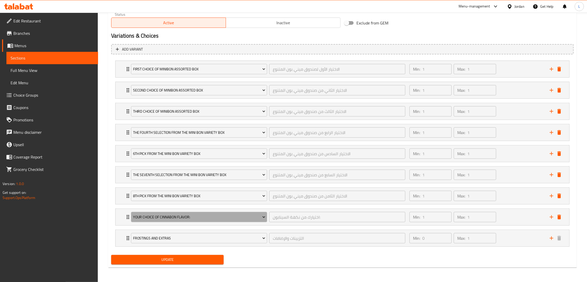
click at [151, 217] on span "Your Choice Of Cinnabon Flavor:" at bounding box center [199, 217] width 132 height 6
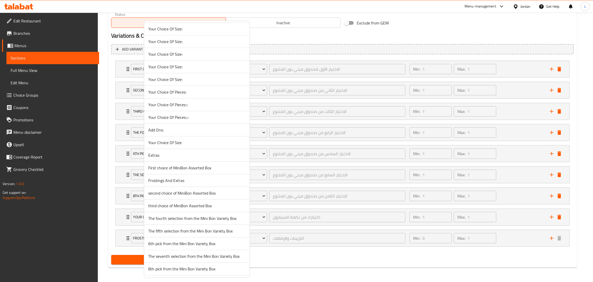
scroll to position [152, 0]
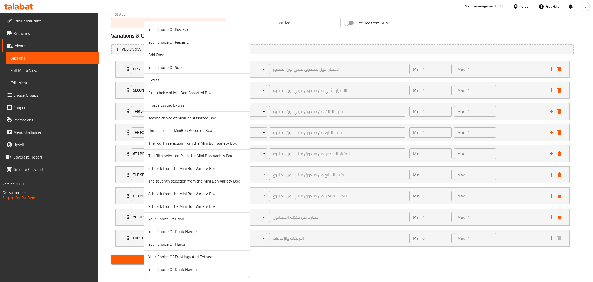
click at [195, 207] on span "9th pick from the Mini Bon Variety Box" at bounding box center [196, 206] width 97 height 6
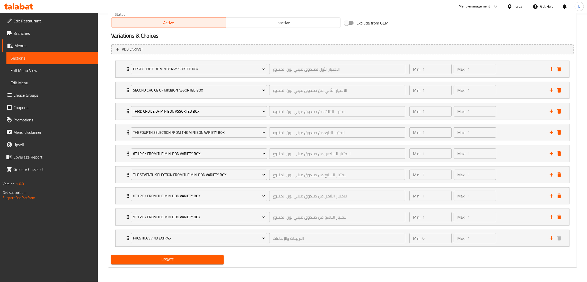
click at [152, 261] on span "Update" at bounding box center [167, 259] width 104 height 6
click at [180, 258] on span "Update" at bounding box center [167, 259] width 104 height 6
click at [119, 88] on div "second choice of MiniBon Assorted Box الاختيار الثاني من صندوق ميني بون المتنوع…" at bounding box center [343, 90] width 454 height 16
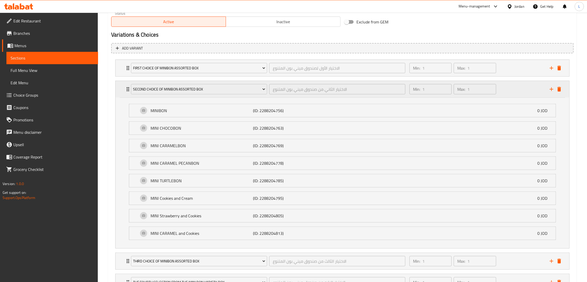
click at [120, 88] on div "second choice of MiniBon Assorted Box الاختيار الثاني من صندوق ميني بون المتنوع…" at bounding box center [343, 89] width 454 height 16
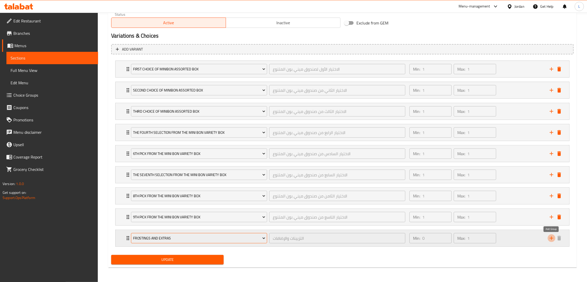
drag, startPoint x: 550, startPoint y: 238, endPoint x: 144, endPoint y: 234, distance: 405.8
click at [550, 238] on icon "add" at bounding box center [552, 238] width 6 height 6
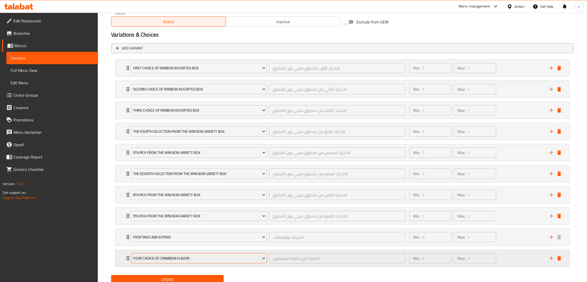
click at [139, 257] on span "Your Choice Of Cinnabon Flavor:" at bounding box center [199, 258] width 132 height 6
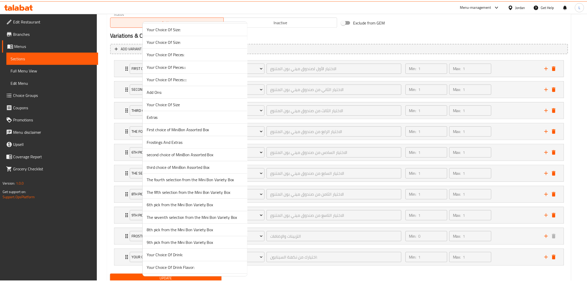
scroll to position [116, 0]
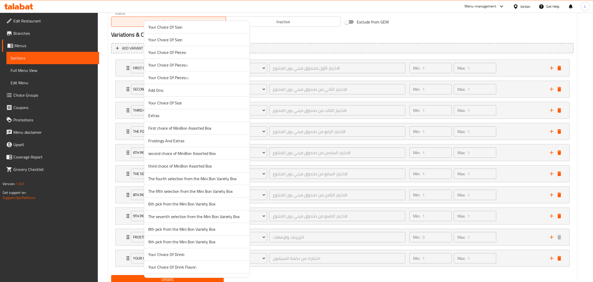
click at [178, 190] on span "The fifth selection from the Mini Bon Variety Box" at bounding box center [196, 191] width 97 height 6
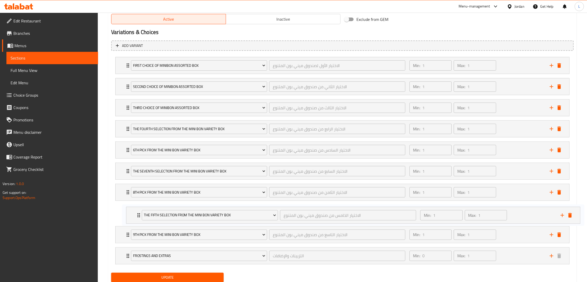
scroll to position [274, 0]
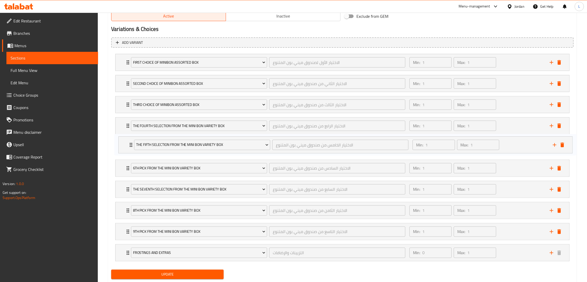
drag, startPoint x: 119, startPoint y: 256, endPoint x: 123, endPoint y: 137, distance: 118.3
click at [123, 137] on div "First choice of MiniBon Assorted Box الاختيار الأول لصندوق ميني بون المتنوع ​ M…" at bounding box center [342, 157] width 463 height 211
click at [167, 277] on span "Update" at bounding box center [167, 274] width 104 height 6
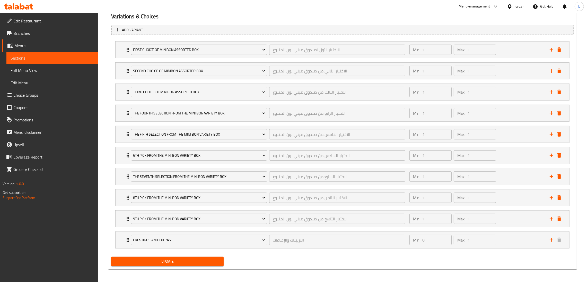
scroll to position [289, 0]
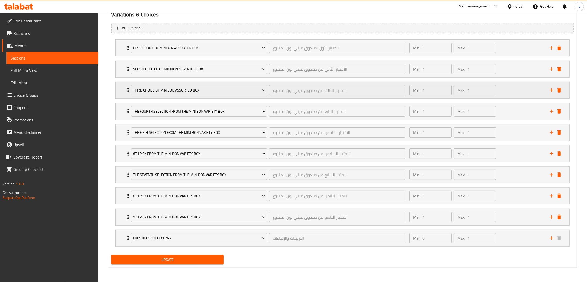
click at [121, 89] on div "third choice of MiniBon Assorted Box الاختيار الثالث من صندوق ميني بون المتنوع …" at bounding box center [343, 90] width 454 height 16
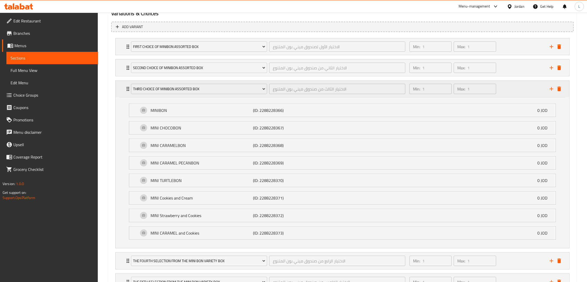
click at [121, 89] on div "third choice of MiniBon Assorted Box الاختيار الثالث من صندوق ميني بون المتنوع …" at bounding box center [343, 89] width 454 height 16
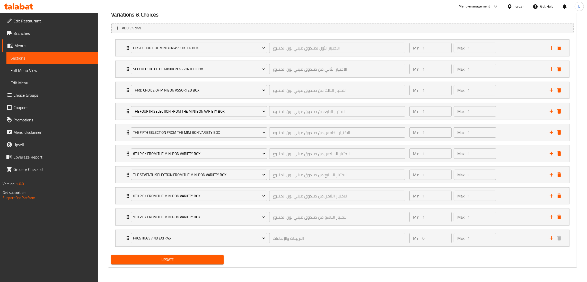
click at [160, 260] on span "Update" at bounding box center [167, 259] width 104 height 6
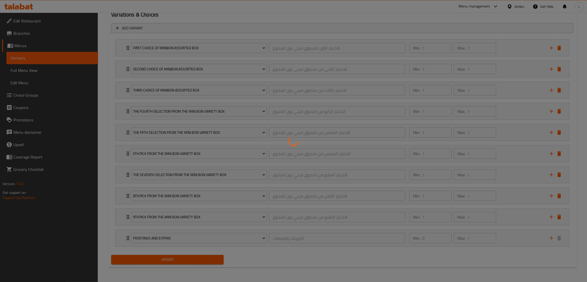
click at [160, 260] on div at bounding box center [293, 141] width 587 height 282
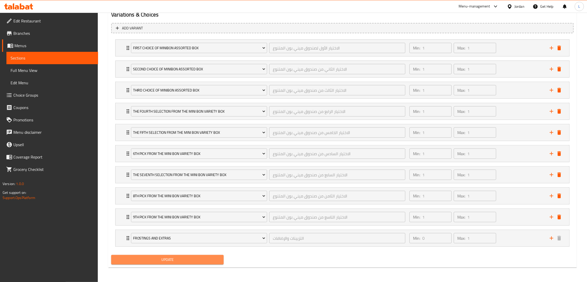
click at [160, 260] on span "Update" at bounding box center [167, 259] width 104 height 6
click at [125, 238] on icon "Expand" at bounding box center [128, 238] width 6 height 6
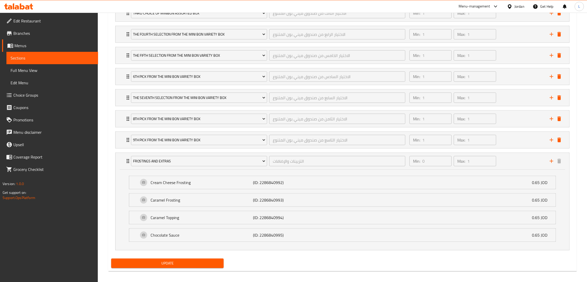
scroll to position [367, 0]
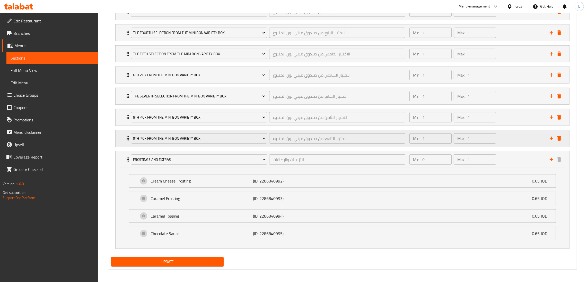
click at [121, 134] on div "9th pick from the Mini Bon Variety Box الاختيار التاسع من صندوق ميني بون المتنو…" at bounding box center [343, 138] width 454 height 16
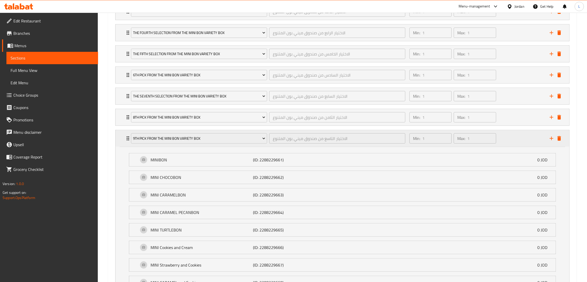
click at [118, 136] on div "9th pick from the Mini Bon Variety Box الاختيار التاسع من صندوق ميني بون المتنو…" at bounding box center [343, 138] width 454 height 16
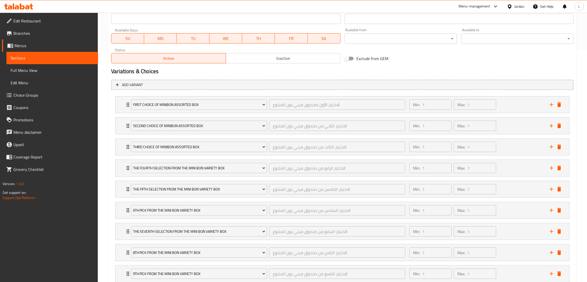
scroll to position [309, 0]
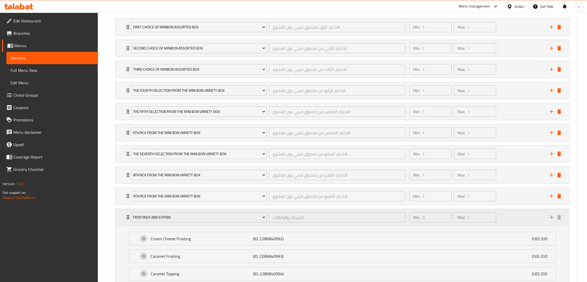
click at [119, 219] on div "Frostings And Extras التزيينات والإضافات ​ Min: 0 ​ Max: 1 ​" at bounding box center [343, 217] width 454 height 16
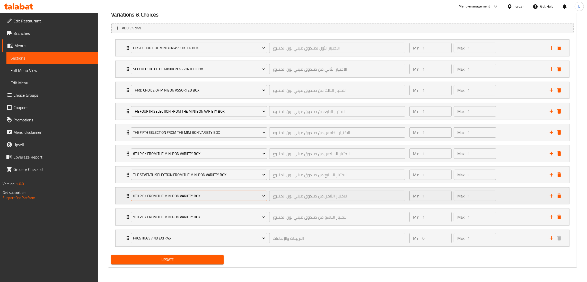
scroll to position [289, 0]
click at [211, 257] on span "Update" at bounding box center [167, 259] width 104 height 6
click at [166, 259] on span "Update" at bounding box center [167, 259] width 104 height 6
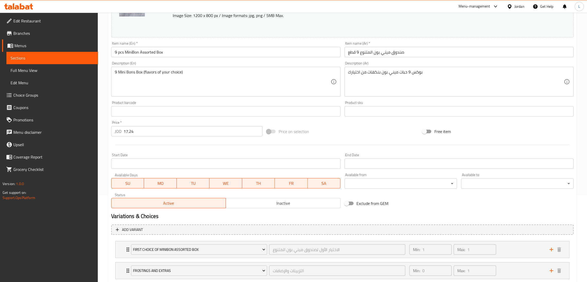
scroll to position [119, 0]
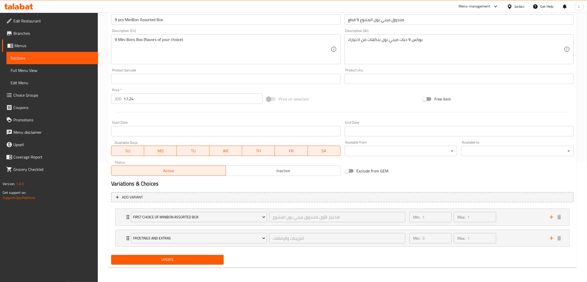
click at [550, 218] on div "First choice of MiniBon Assorted Box الاختيار الأول لصندوق ميني بون المتنوع ​ M…" at bounding box center [342, 227] width 463 height 42
drag, startPoint x: 552, startPoint y: 218, endPoint x: 531, endPoint y: 218, distance: 21.6
click at [552, 218] on icon "add" at bounding box center [552, 217] width 6 height 6
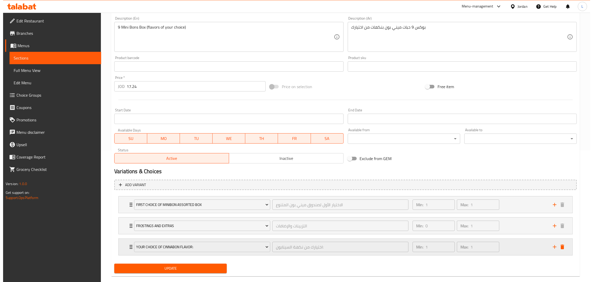
scroll to position [141, 0]
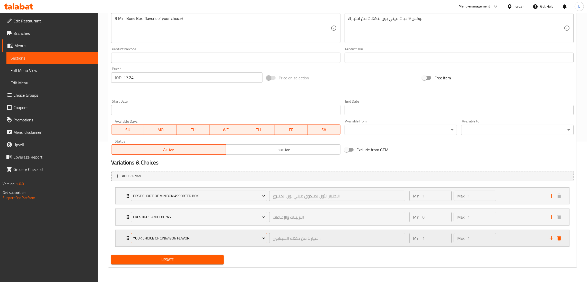
click at [152, 234] on button "Your Choice Of Cinnabon Flavor:" at bounding box center [199, 238] width 136 height 10
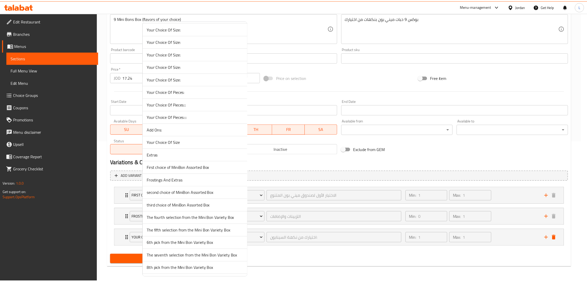
scroll to position [77, 0]
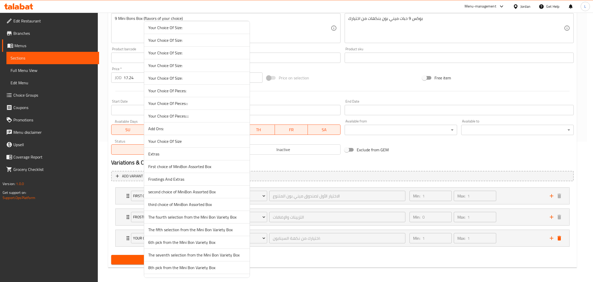
click at [188, 193] on span "second choice of MiniBon Assorted Box" at bounding box center [196, 191] width 97 height 6
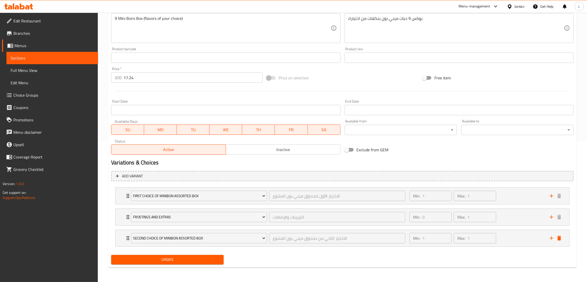
click at [172, 265] on div "Update" at bounding box center [167, 260] width 117 height 14
click at [150, 263] on button "Update" at bounding box center [167, 260] width 113 height 10
click at [552, 239] on icon "add" at bounding box center [552, 238] width 4 height 4
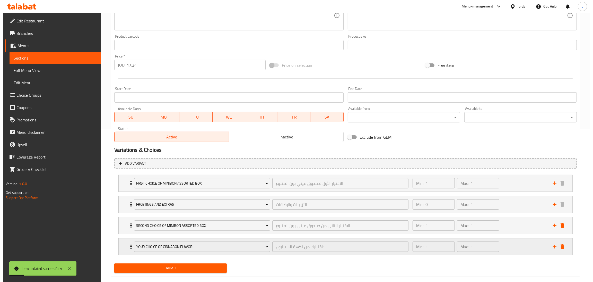
scroll to position [162, 0]
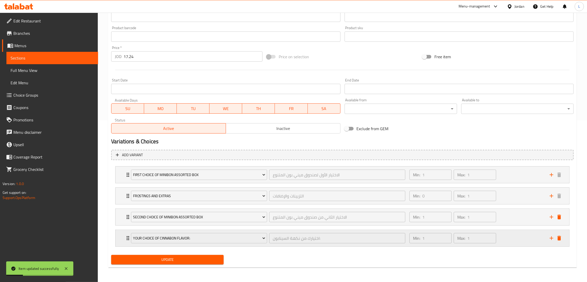
click at [169, 232] on div "Your Choice Of Cinnabon Flavor:" at bounding box center [199, 238] width 138 height 12
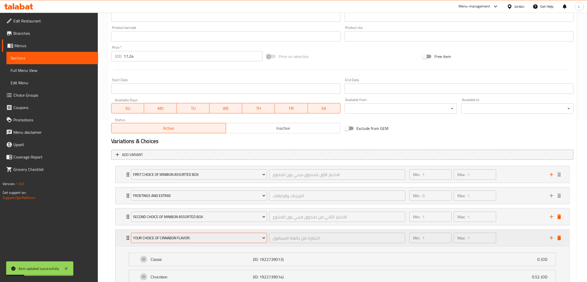
click at [168, 236] on span "Your Choice Of Cinnabon Flavor:" at bounding box center [199, 238] width 132 height 6
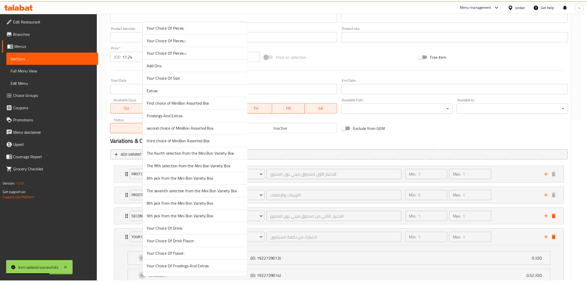
scroll to position [152, 0]
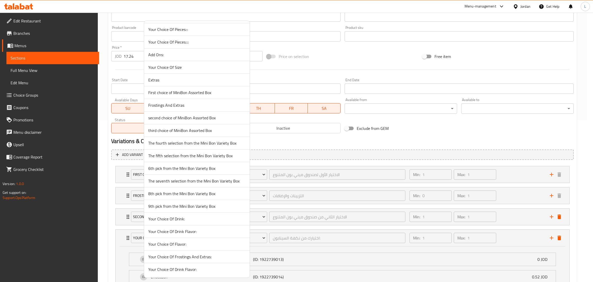
click at [179, 130] on span "third choice of MiniBon Assorted Box" at bounding box center [196, 130] width 97 height 6
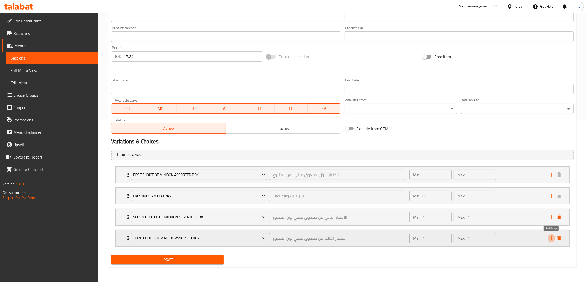
click at [550, 239] on icon "add" at bounding box center [552, 238] width 6 height 6
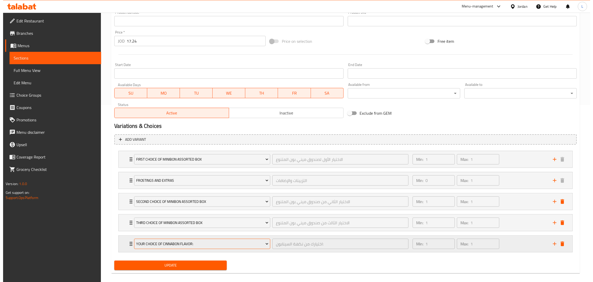
scroll to position [183, 0]
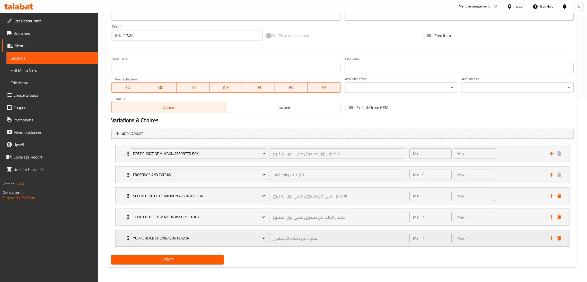
click at [214, 236] on span "Your Choice Of Cinnabon Flavor:" at bounding box center [199, 238] width 132 height 6
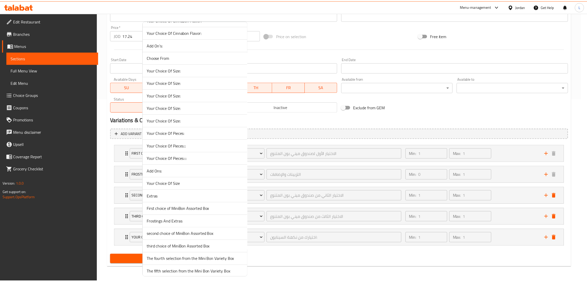
scroll to position [116, 0]
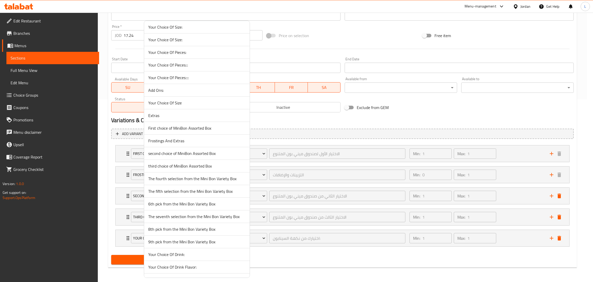
click at [189, 180] on span "The fourth selection from the Mini Bon Variety Box" at bounding box center [196, 178] width 97 height 6
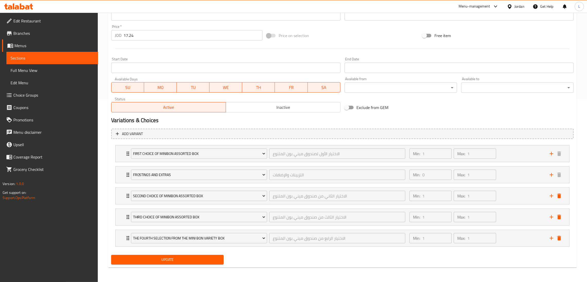
click at [177, 258] on span "Update" at bounding box center [167, 259] width 104 height 6
click at [551, 238] on icon "add" at bounding box center [552, 238] width 6 height 6
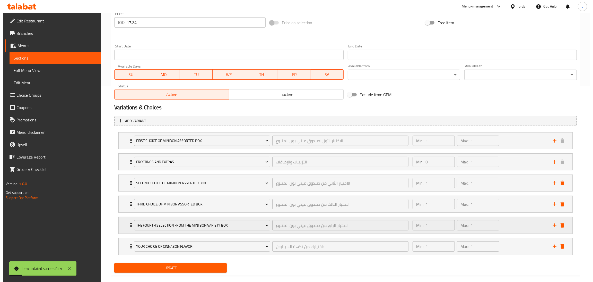
scroll to position [204, 0]
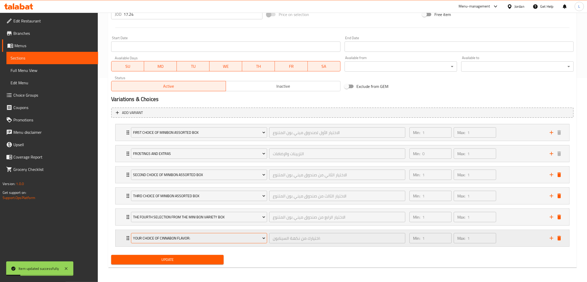
click at [161, 235] on span "Your Choice Of Cinnabon Flavor:" at bounding box center [199, 238] width 132 height 6
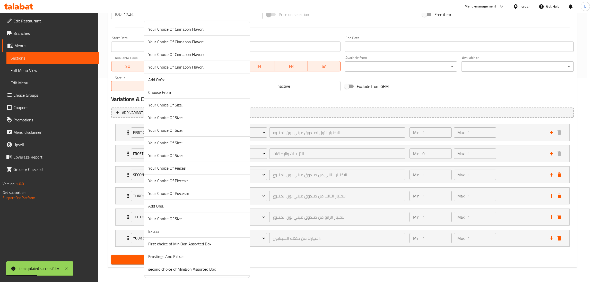
click at [108, 226] on div at bounding box center [296, 141] width 593 height 282
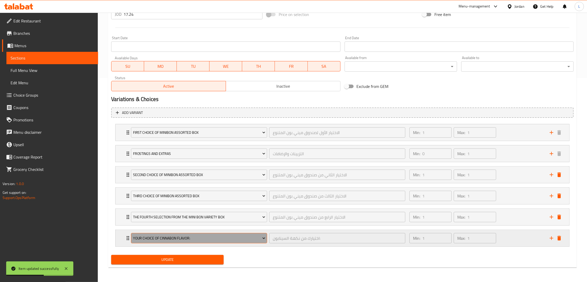
click at [165, 240] on span "Your Choice Of Cinnabon Flavor:" at bounding box center [199, 238] width 132 height 6
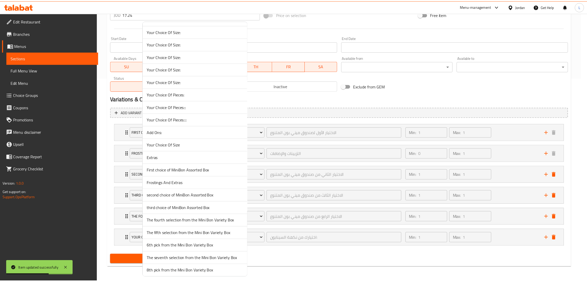
scroll to position [152, 0]
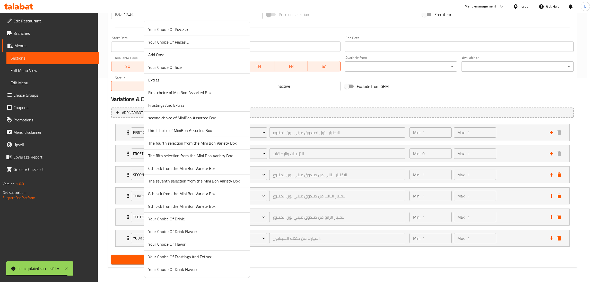
click at [174, 153] on span "The fifth selection from the Mini Bon Variety Box" at bounding box center [196, 155] width 97 height 6
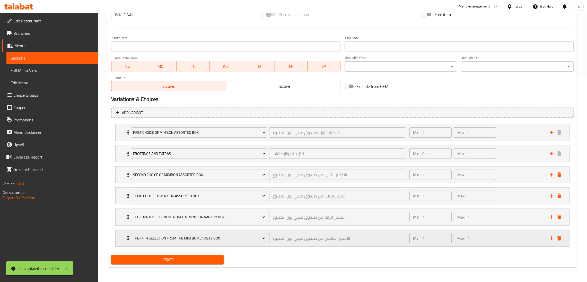
click at [551, 237] on icon "add" at bounding box center [552, 238] width 6 height 6
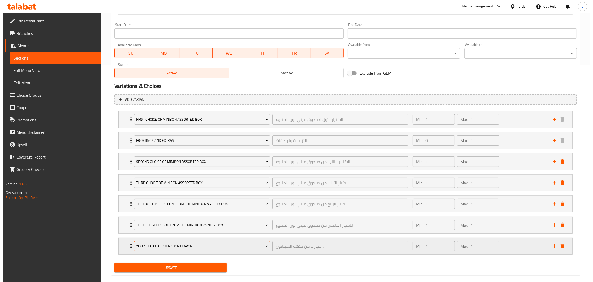
scroll to position [225, 0]
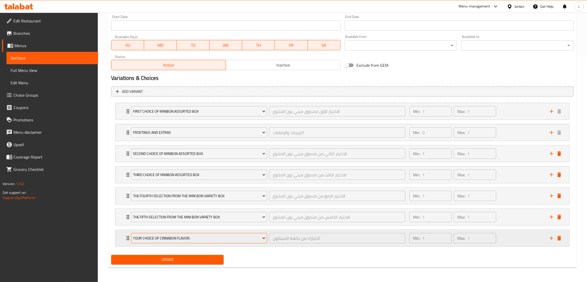
click at [189, 235] on span "Your Choice Of Cinnabon Flavor:" at bounding box center [199, 238] width 132 height 6
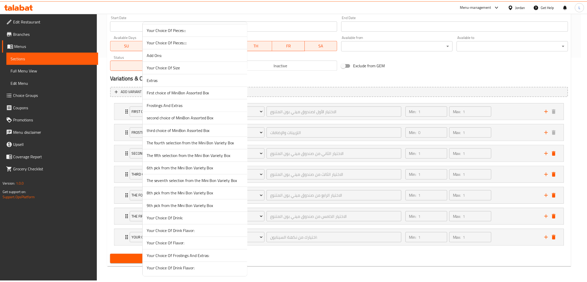
scroll to position [152, 0]
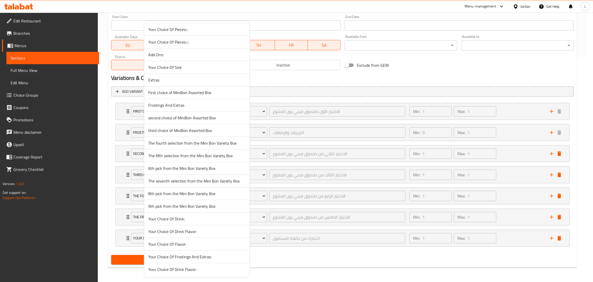
click at [182, 168] on span "6th pick from the Mini Bon Variety Box" at bounding box center [196, 168] width 97 height 6
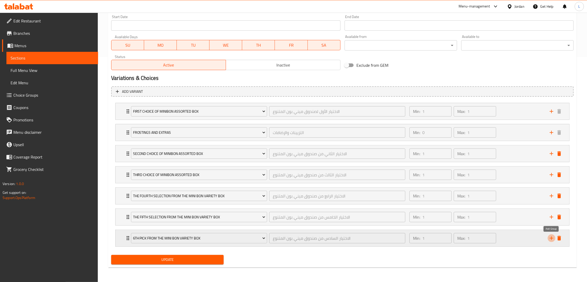
click at [549, 238] on icon "add" at bounding box center [552, 238] width 6 height 6
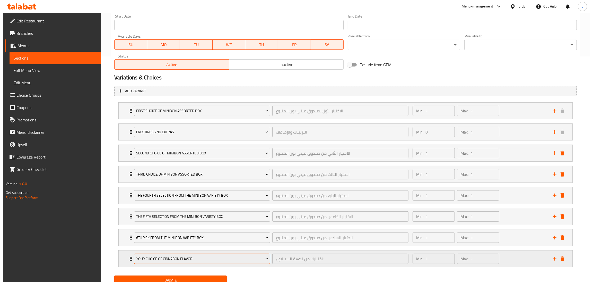
scroll to position [247, 0]
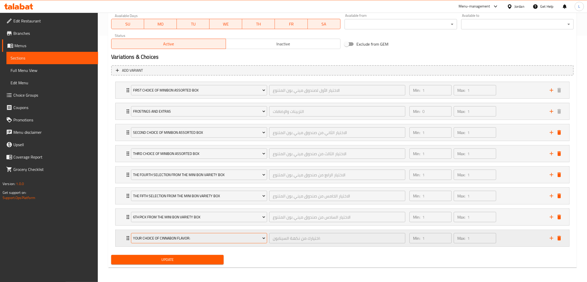
click at [173, 239] on span "Your Choice Of Cinnabon Flavor:" at bounding box center [199, 238] width 132 height 6
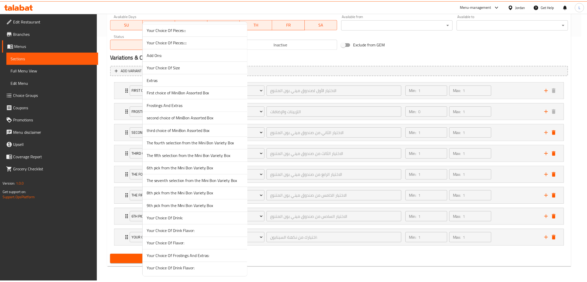
scroll to position [152, 0]
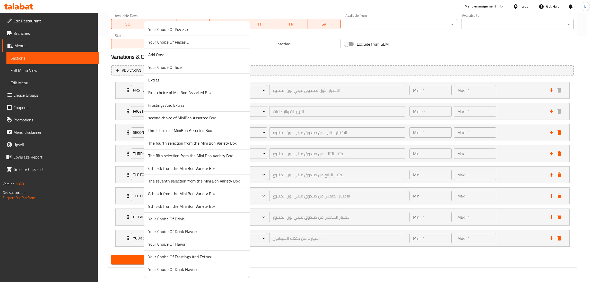
click at [168, 179] on span "The seventh selection from the Mini Bon Variety Box" at bounding box center [196, 181] width 97 height 6
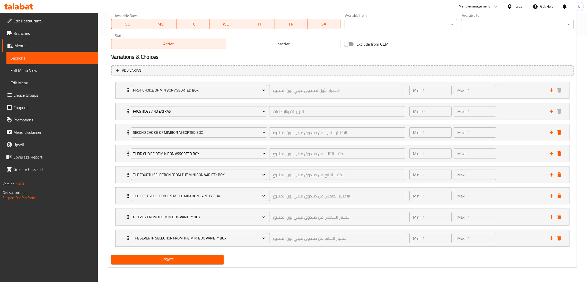
click at [146, 262] on span "Update" at bounding box center [167, 259] width 104 height 6
click at [551, 237] on icon "add" at bounding box center [552, 238] width 6 height 6
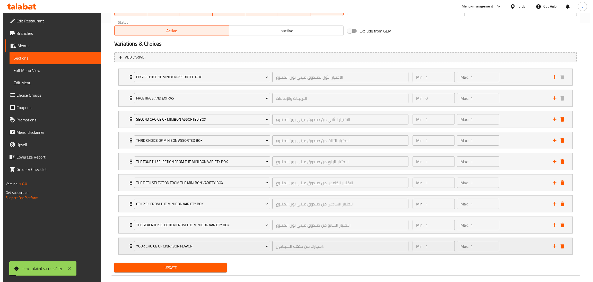
scroll to position [268, 0]
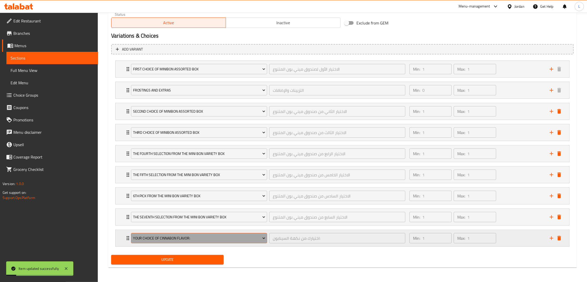
click at [163, 235] on span "Your Choice Of Cinnabon Flavor:" at bounding box center [199, 238] width 132 height 6
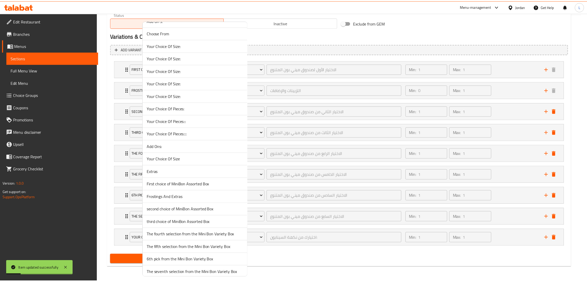
scroll to position [152, 0]
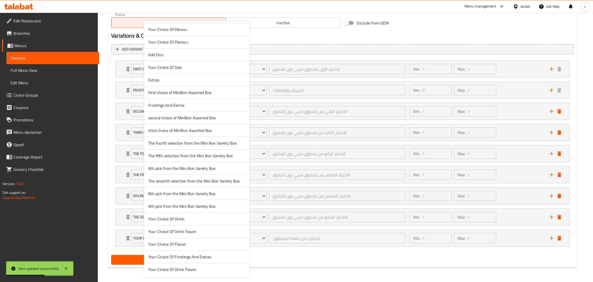
click at [175, 191] on span "8th pick from the Mini Bon Variety Box" at bounding box center [196, 193] width 97 height 6
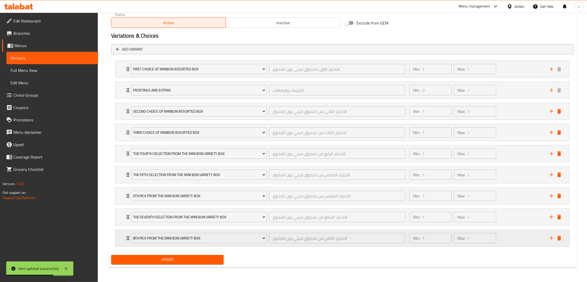
click at [548, 235] on div "8th pick from the Mini Bon Variety Box الاختيار الثامن من صندوق ميني بون المتنو…" at bounding box center [344, 238] width 438 height 16
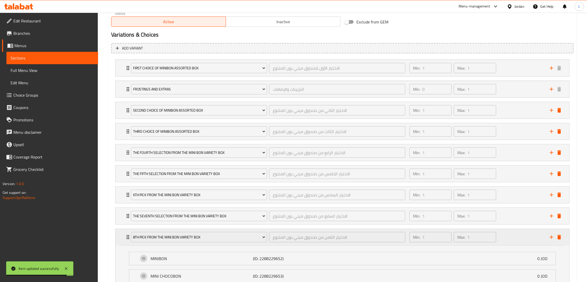
click at [118, 233] on div "8th pick from the Mini Bon Variety Box الاختيار الثامن من صندوق ميني بون المتنو…" at bounding box center [343, 237] width 454 height 16
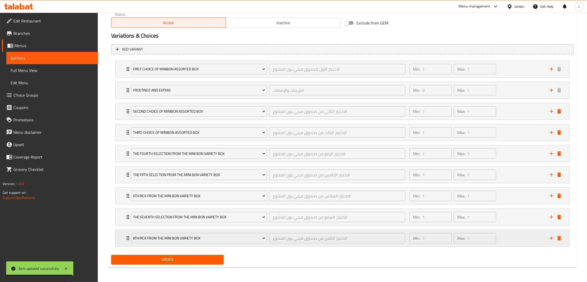
click at [551, 237] on icon "add" at bounding box center [552, 238] width 6 height 6
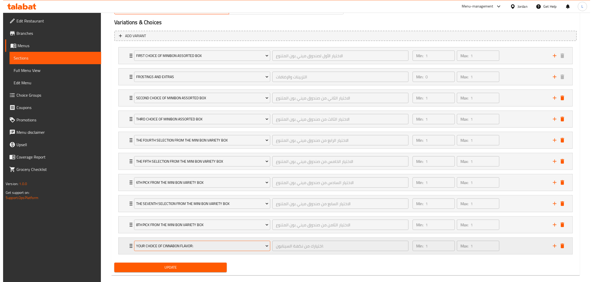
scroll to position [289, 0]
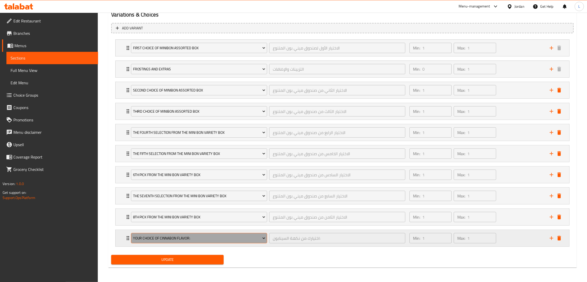
click at [206, 237] on span "Your Choice Of Cinnabon Flavor:" at bounding box center [199, 238] width 132 height 6
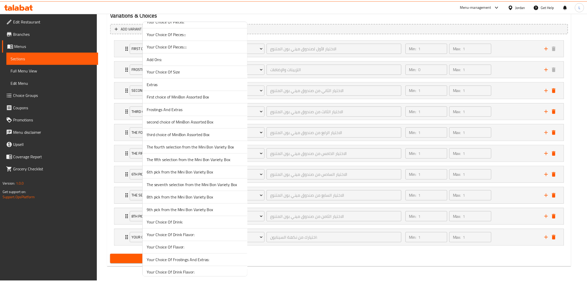
scroll to position [152, 0]
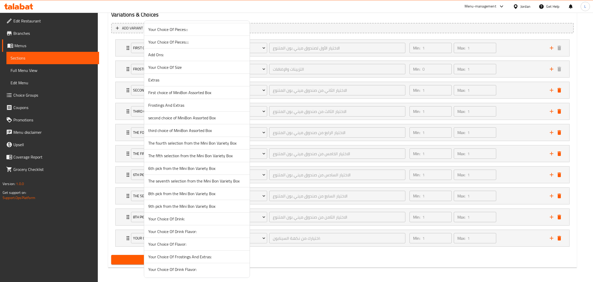
click at [186, 204] on span "9th pick from the Mini Bon Variety Box" at bounding box center [196, 206] width 97 height 6
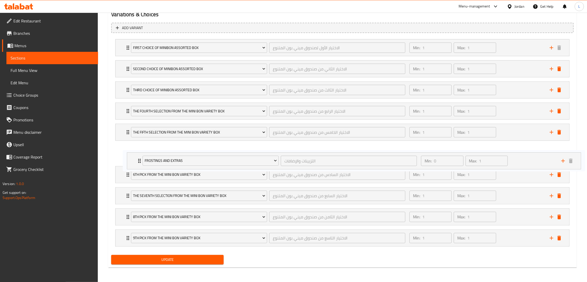
scroll to position [289, 0]
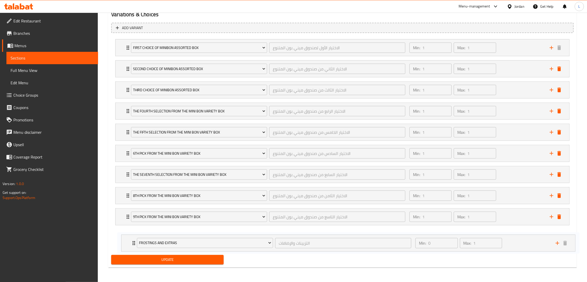
drag, startPoint x: 123, startPoint y: 67, endPoint x: 129, endPoint y: 245, distance: 177.8
click at [129, 245] on div "First choice of MiniBon Assorted Box الاختيار الأول لصندوق ميني بون المتنوع ​ M…" at bounding box center [342, 142] width 463 height 211
click at [135, 256] on button "Update" at bounding box center [167, 260] width 113 height 10
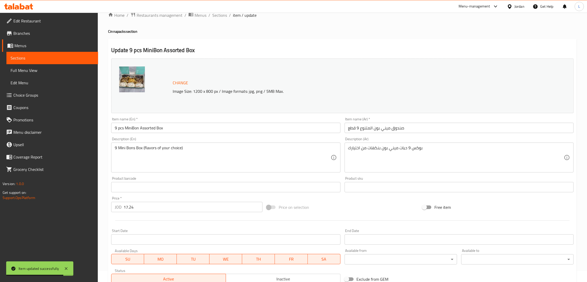
scroll to position [0, 0]
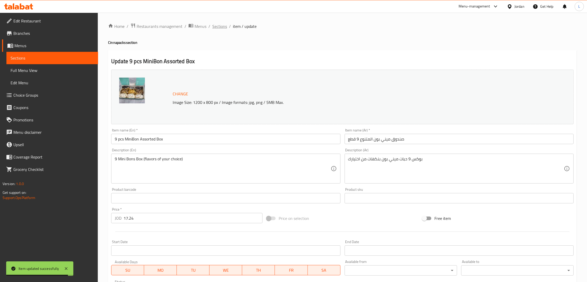
click at [217, 28] on span "Sections" at bounding box center [219, 26] width 15 height 6
